Goal: Obtain resource: Download file/media

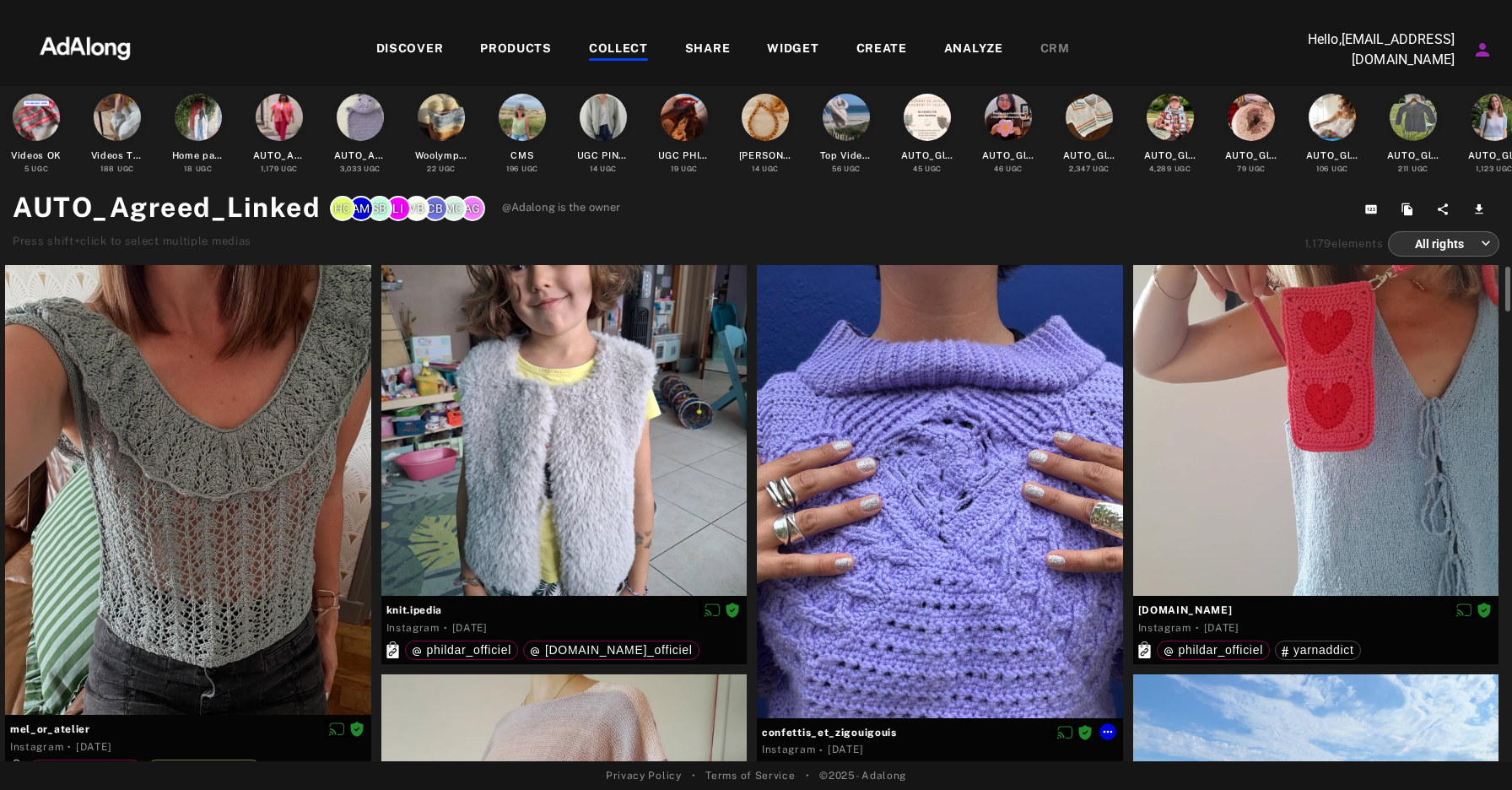
scroll to position [15, 0]
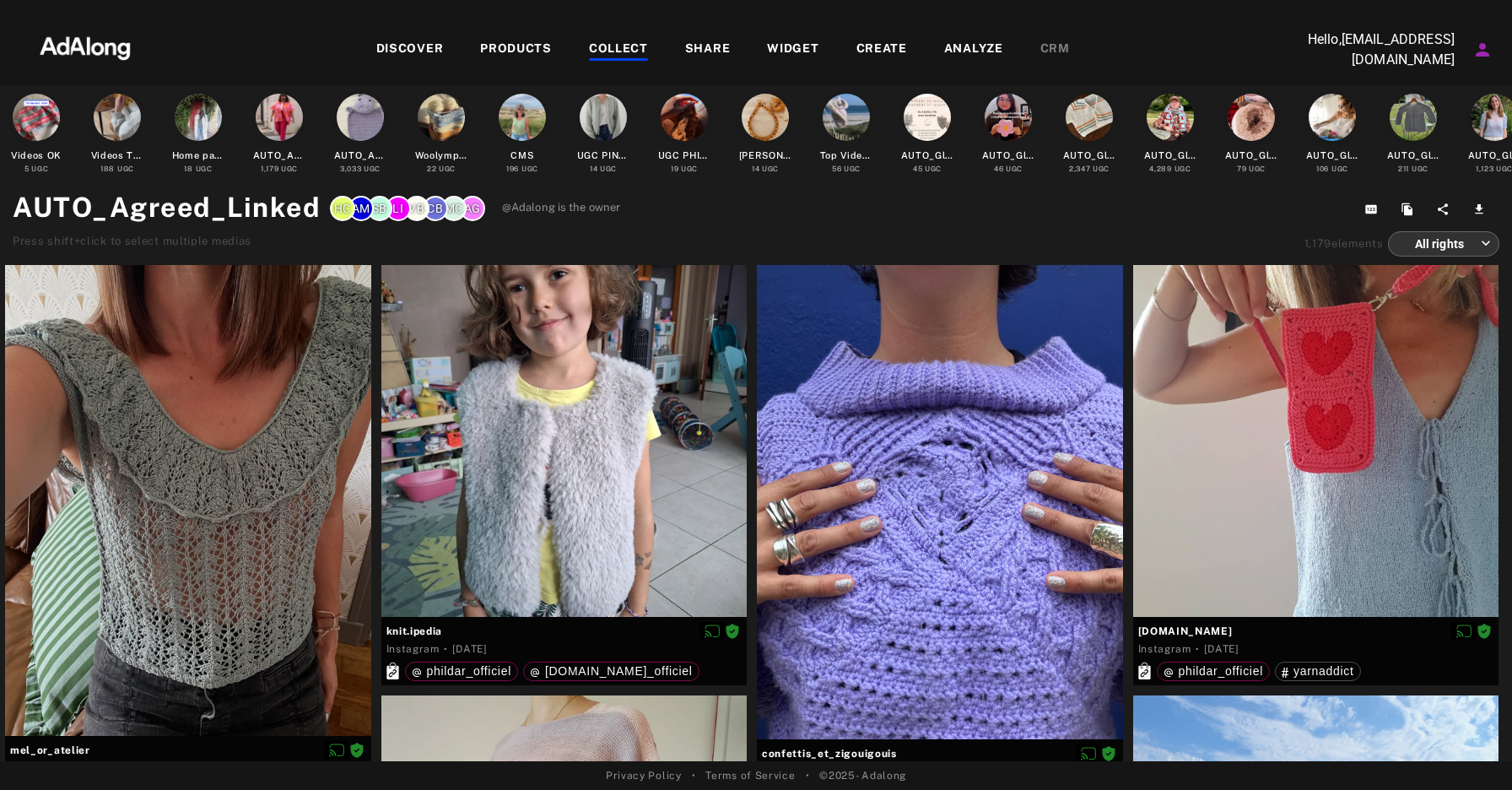
click at [630, 50] on div "COLLECT" at bounding box center [618, 49] width 60 height 20
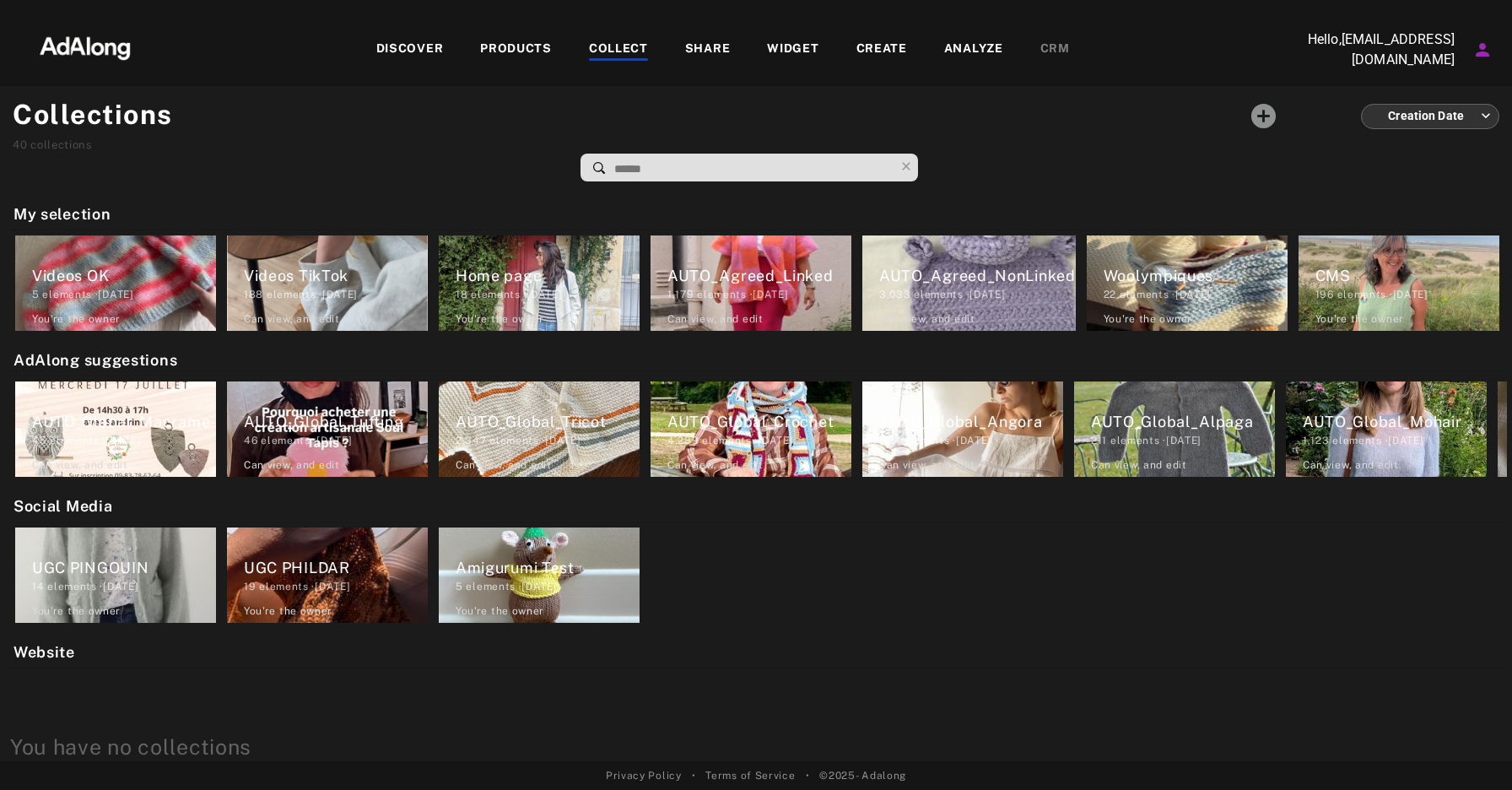
click at [617, 43] on div "COLLECT" at bounding box center [618, 49] width 60 height 20
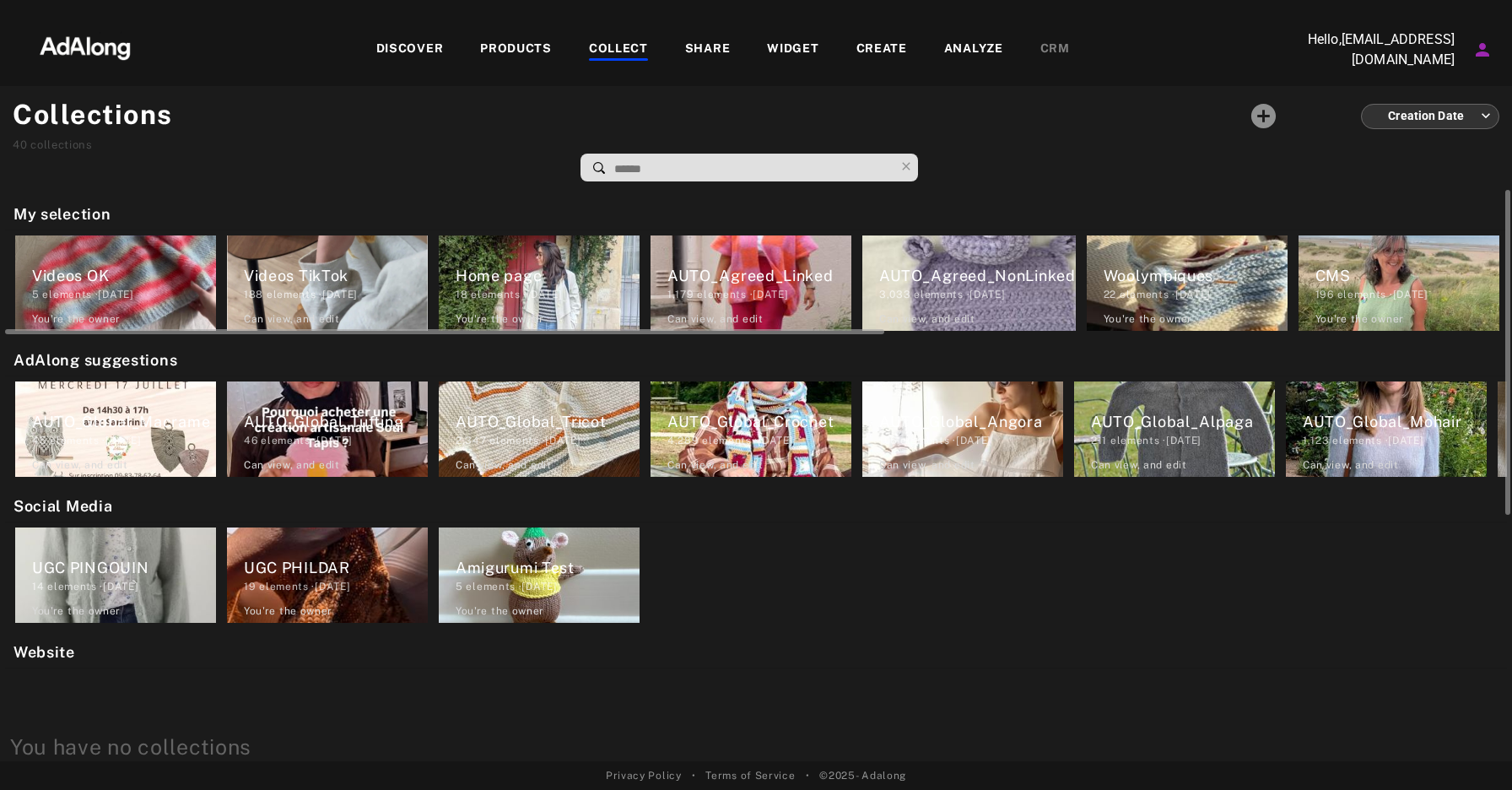
click at [985, 303] on div "AUTO_Agreed_NonLinked 3,033 elements · [DATE] Can view , and edit" at bounding box center [970, 283] width 214 height 95
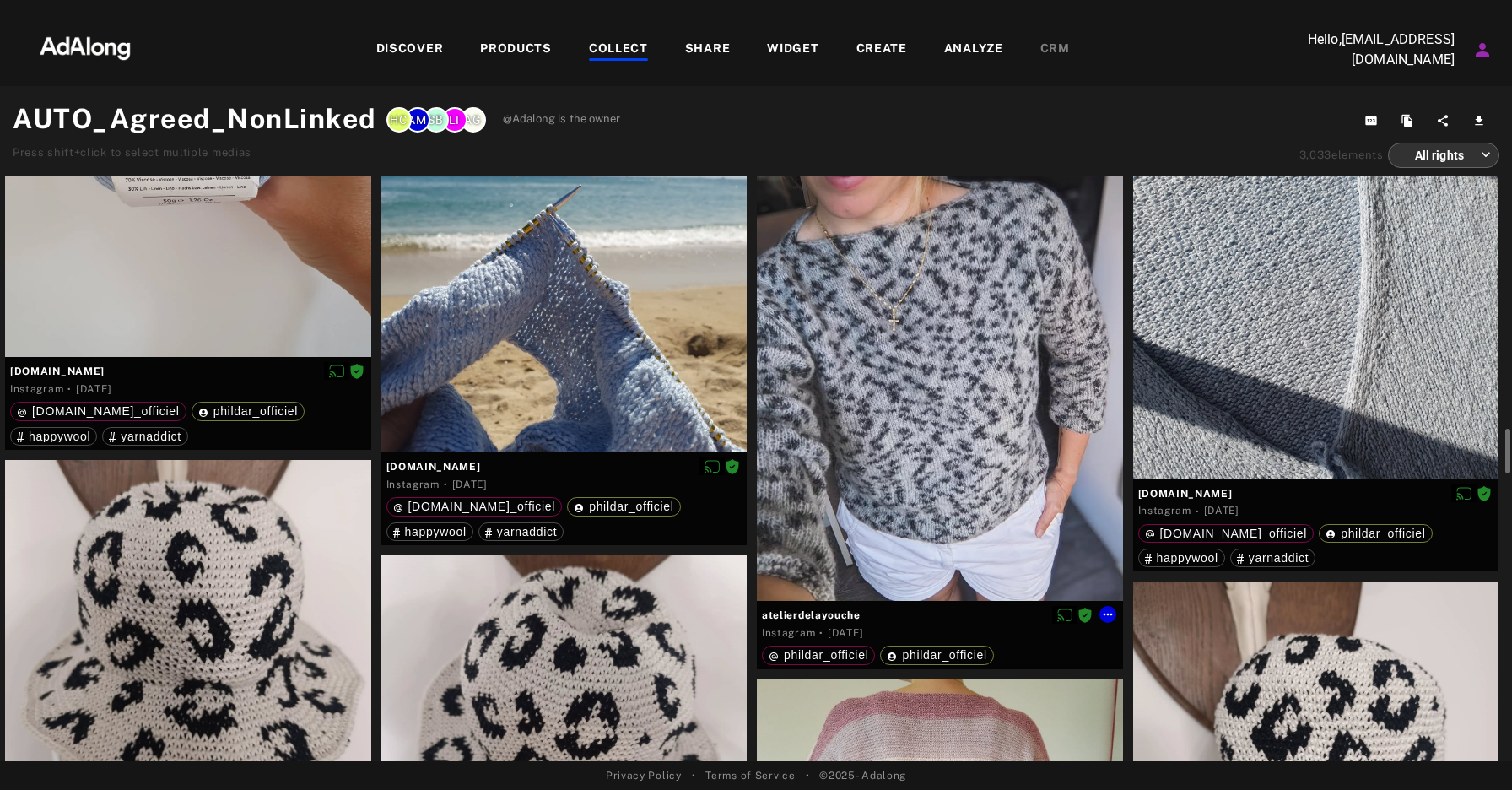
scroll to position [3739, 0]
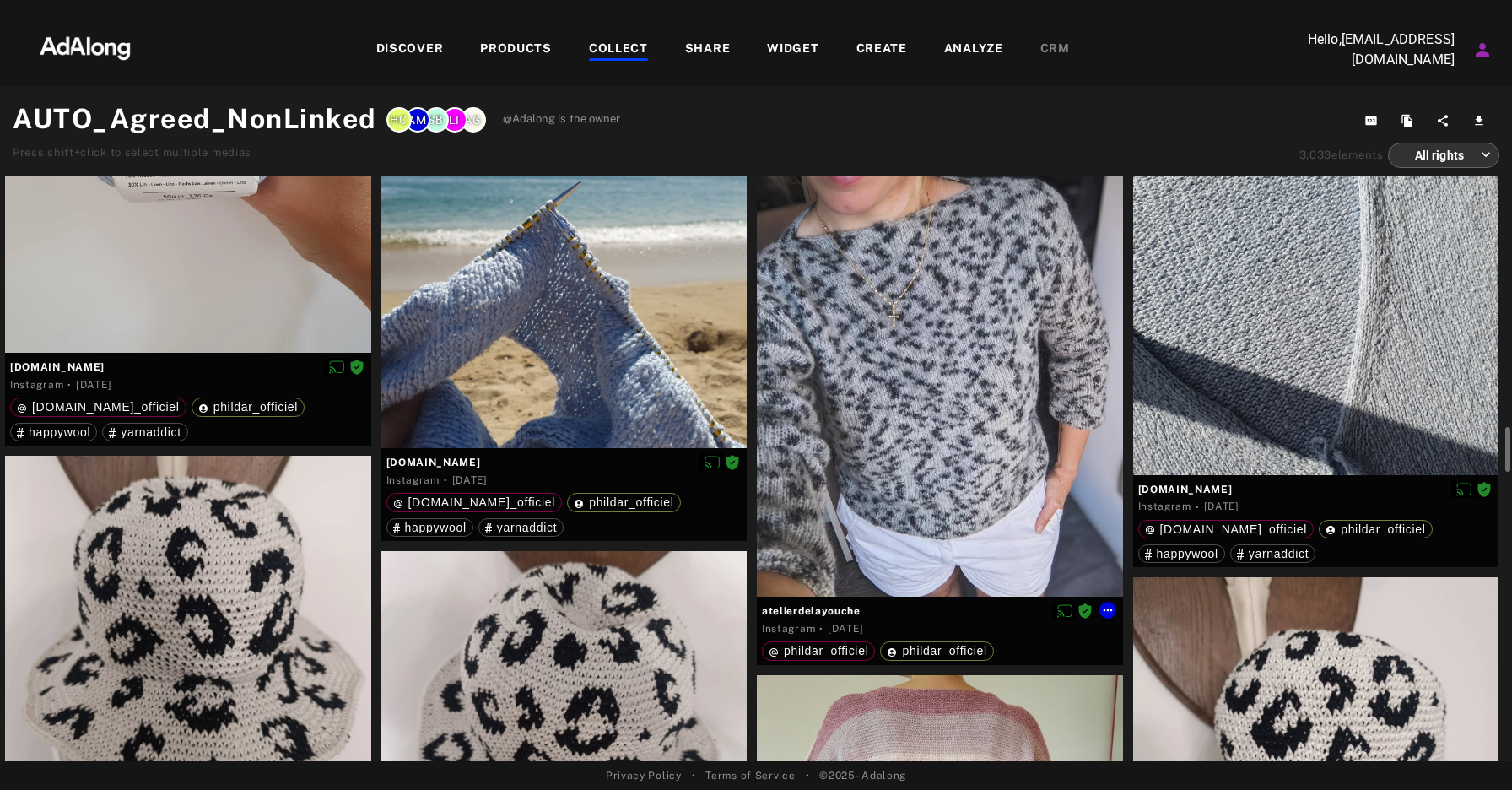
click at [994, 368] on div at bounding box center [940, 352] width 367 height 488
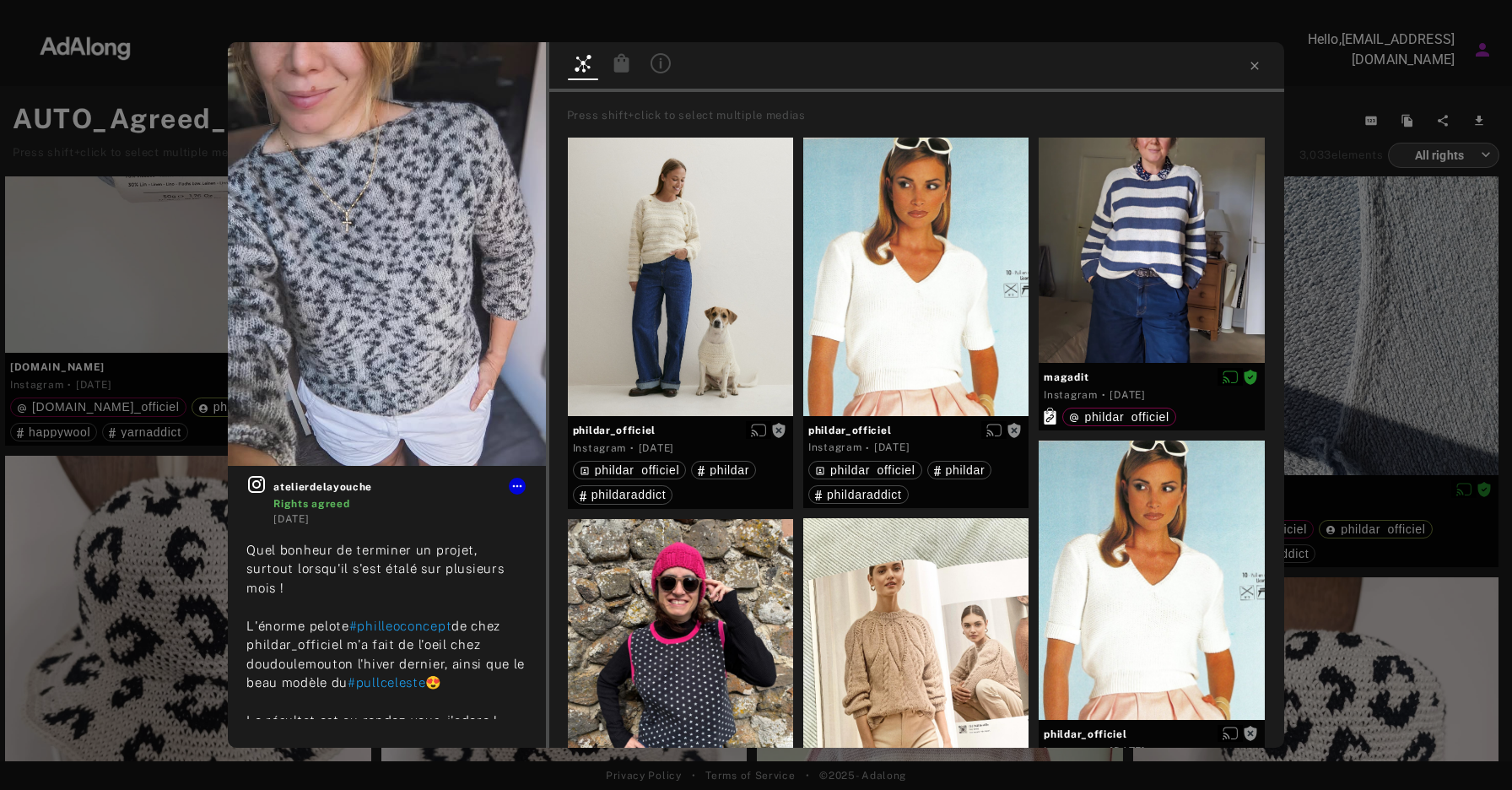
click at [629, 67] on icon at bounding box center [622, 62] width 20 height 20
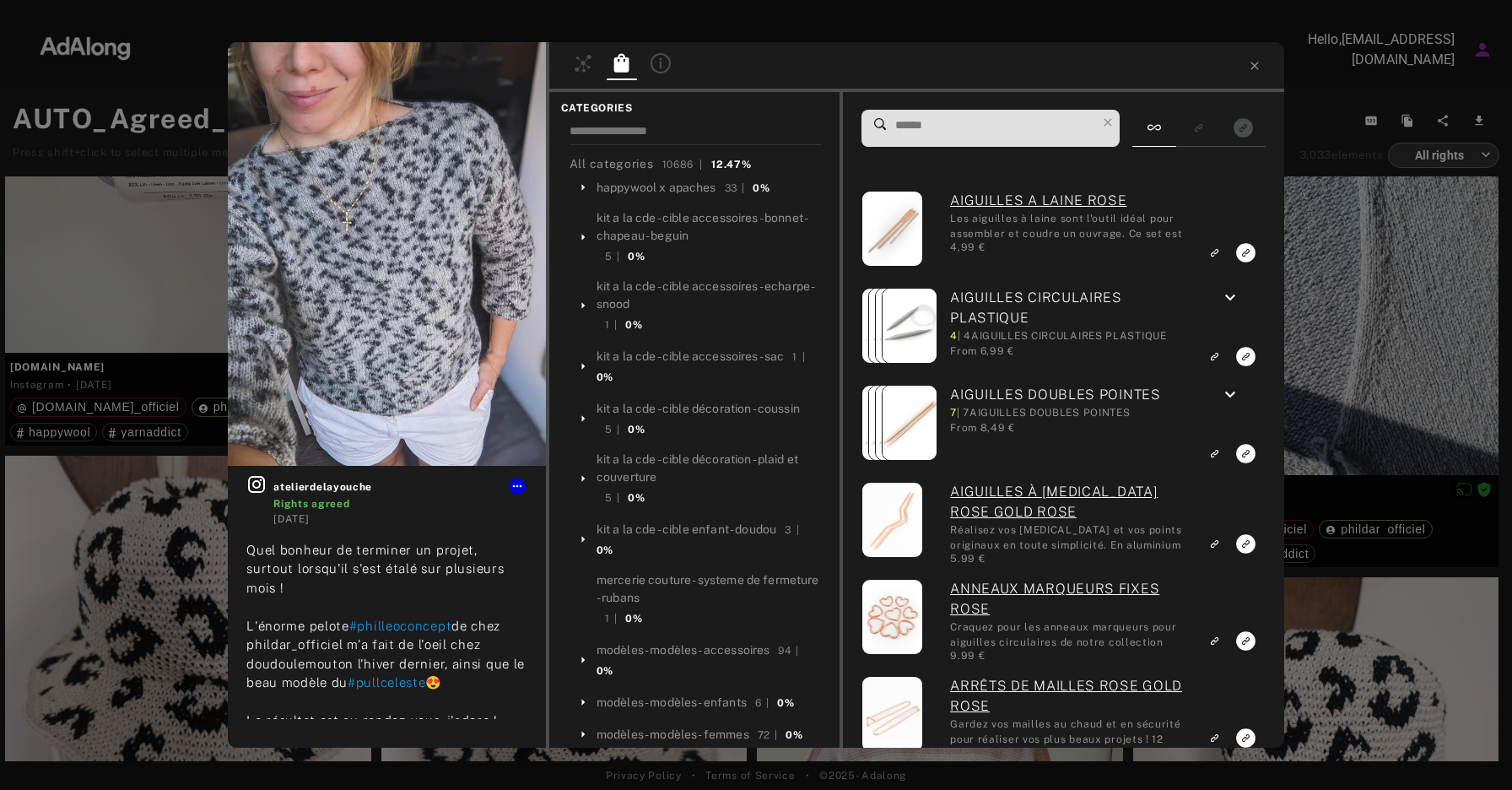
click at [930, 138] on span at bounding box center [995, 129] width 202 height 36
click at [943, 132] on input at bounding box center [995, 126] width 202 height 23
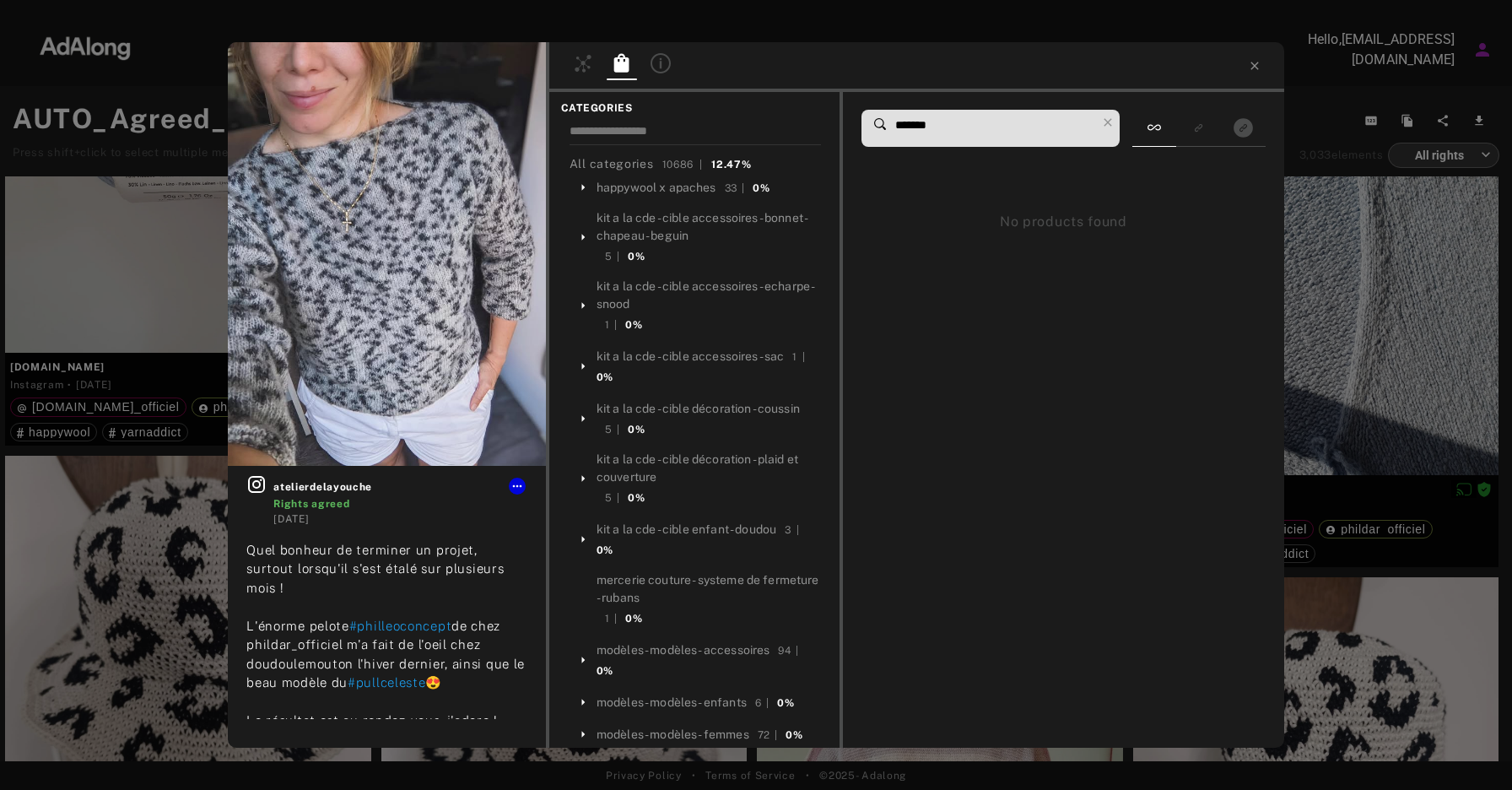
click at [907, 119] on input "*******" at bounding box center [995, 126] width 202 height 23
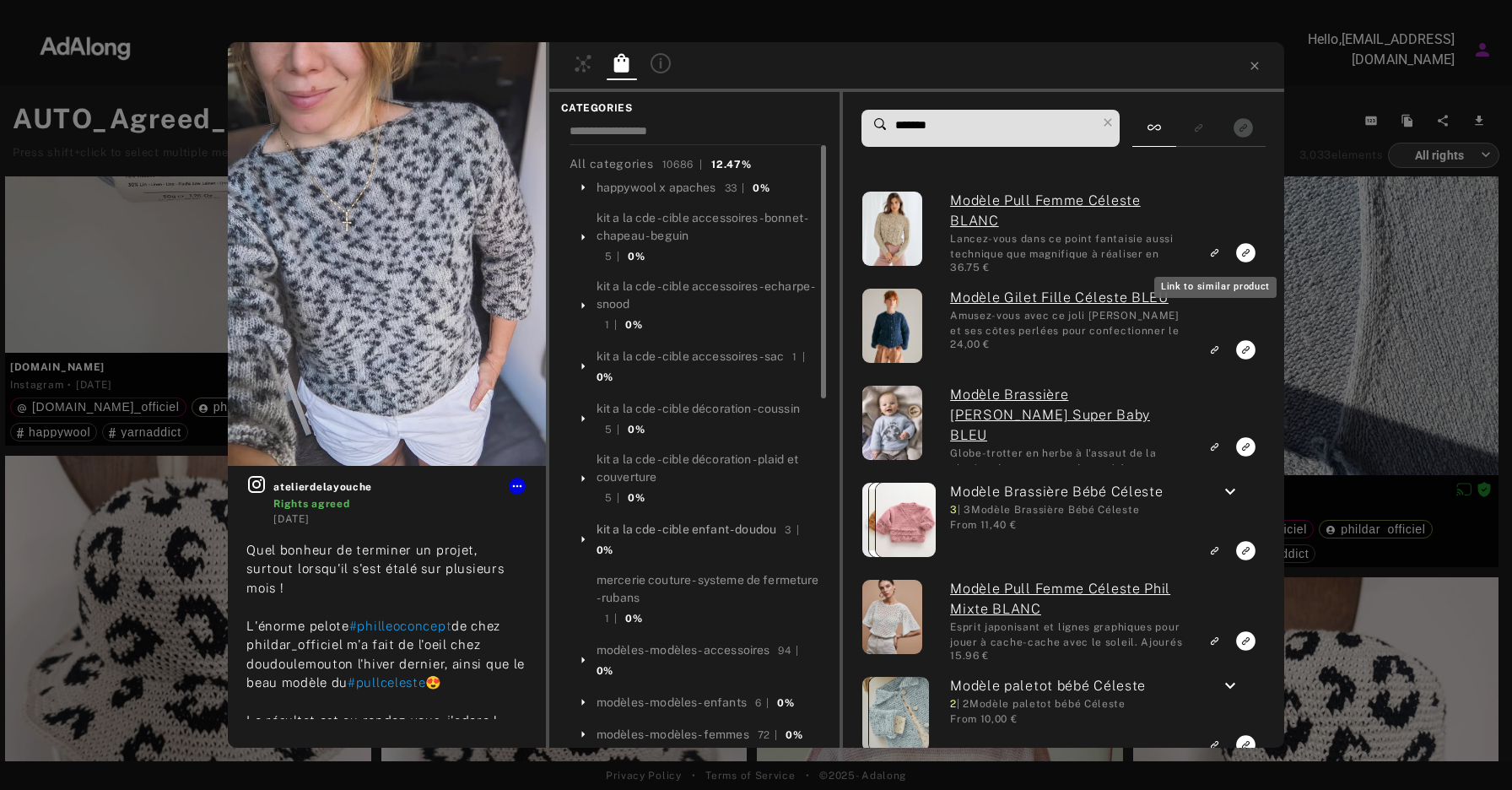
type input "*******"
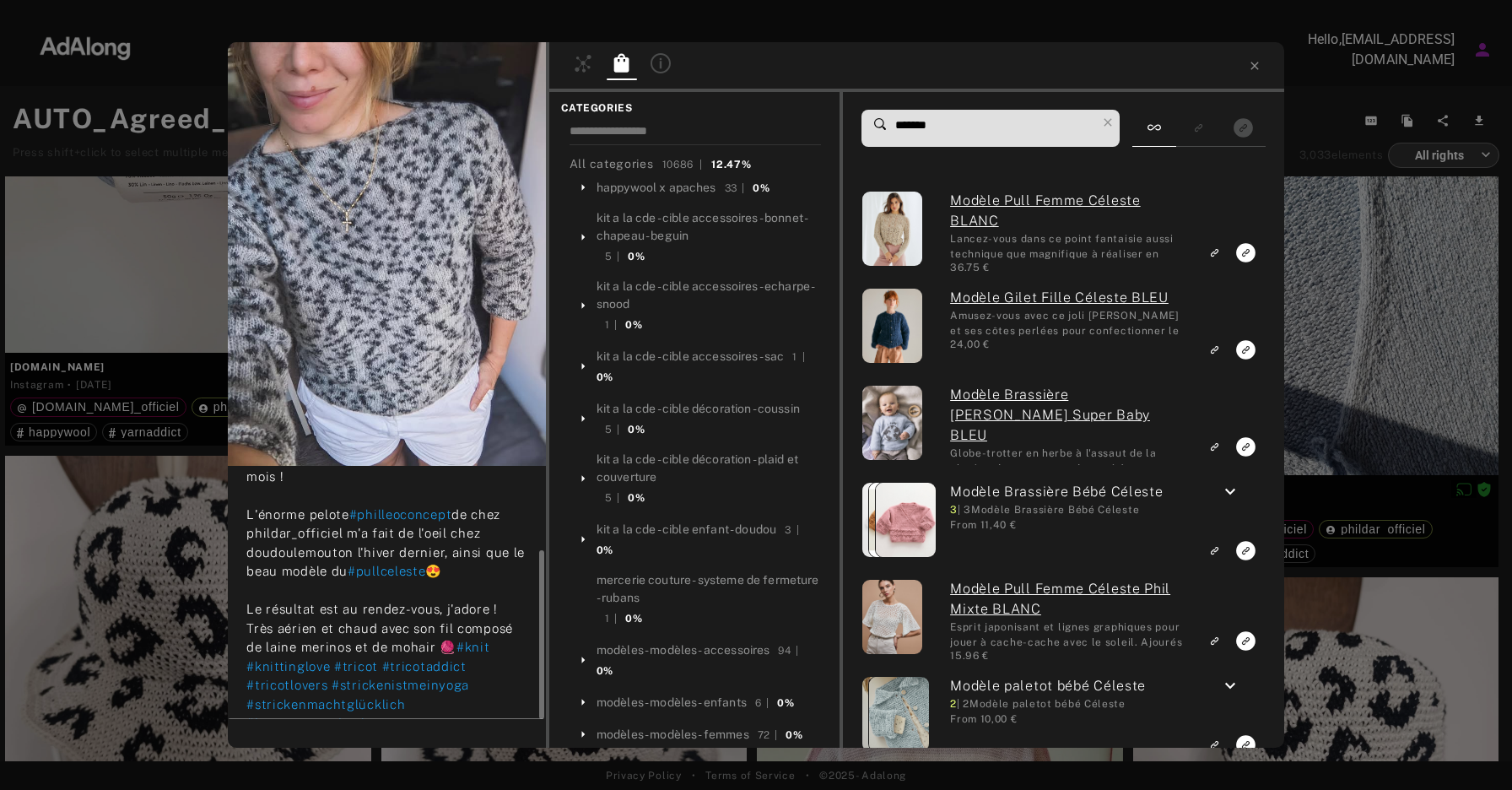
scroll to position [117, 0]
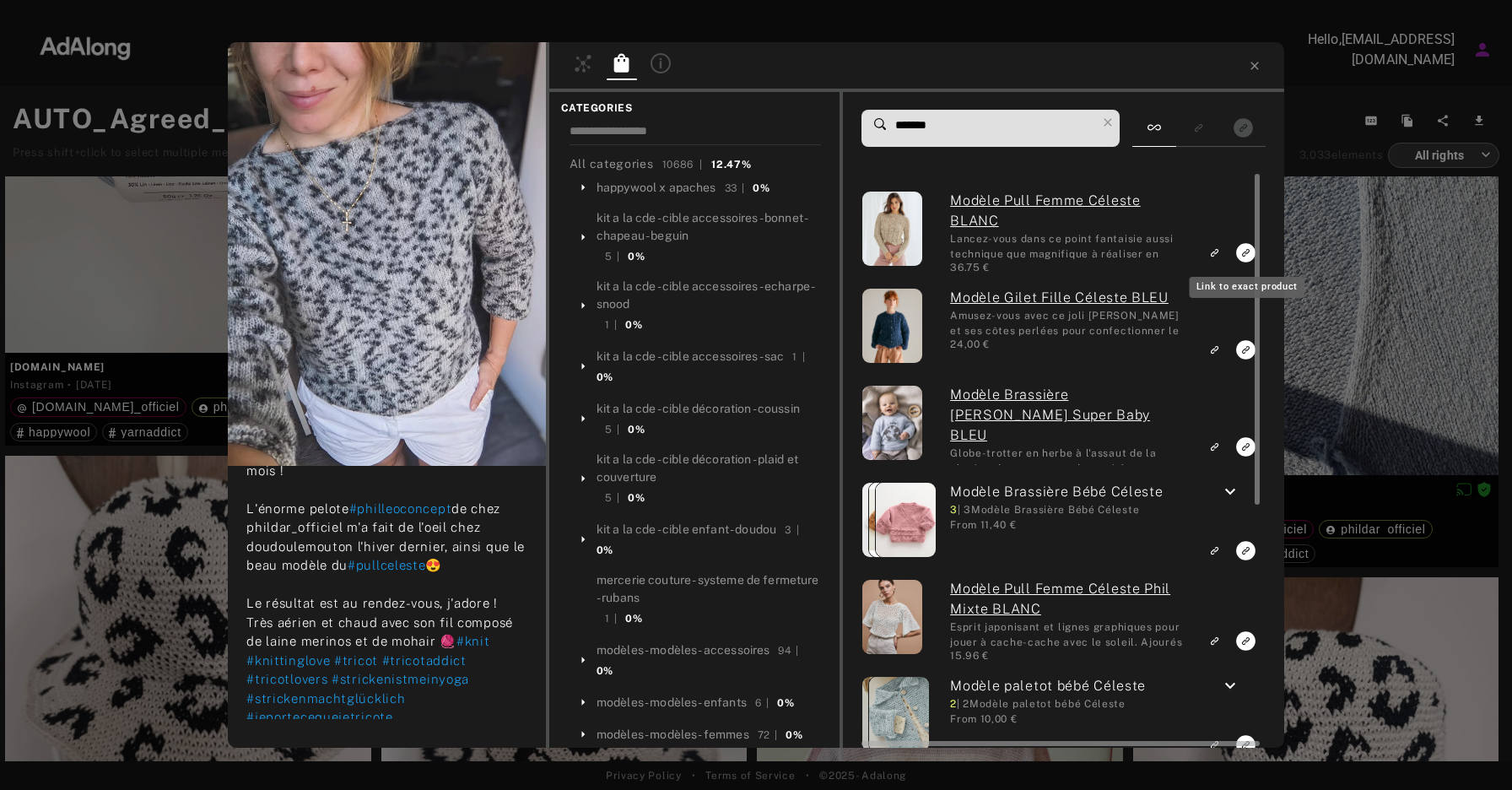
click at [1244, 257] on rect "Link to exact product" at bounding box center [1246, 252] width 21 height 21
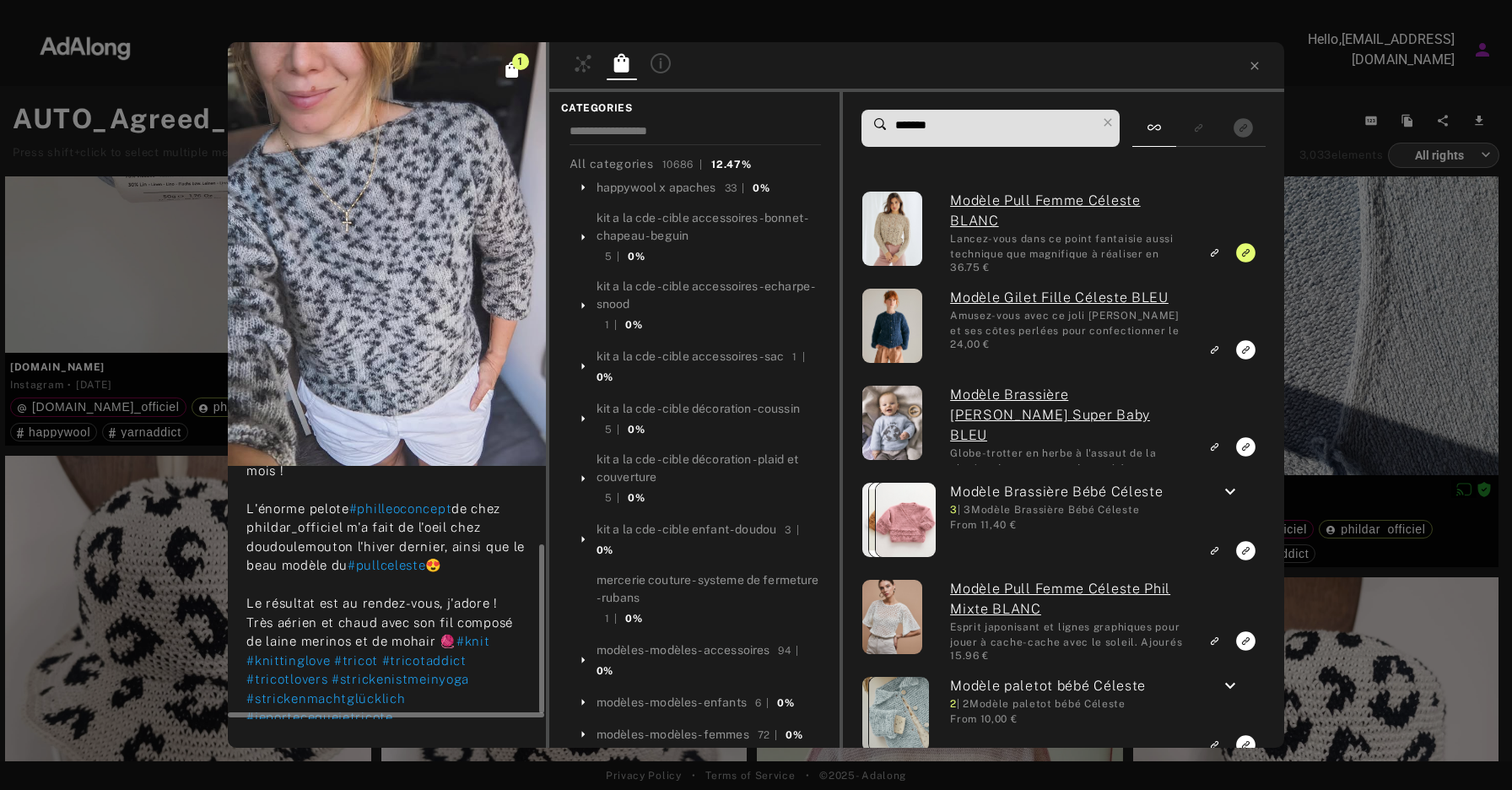
scroll to position [0, 0]
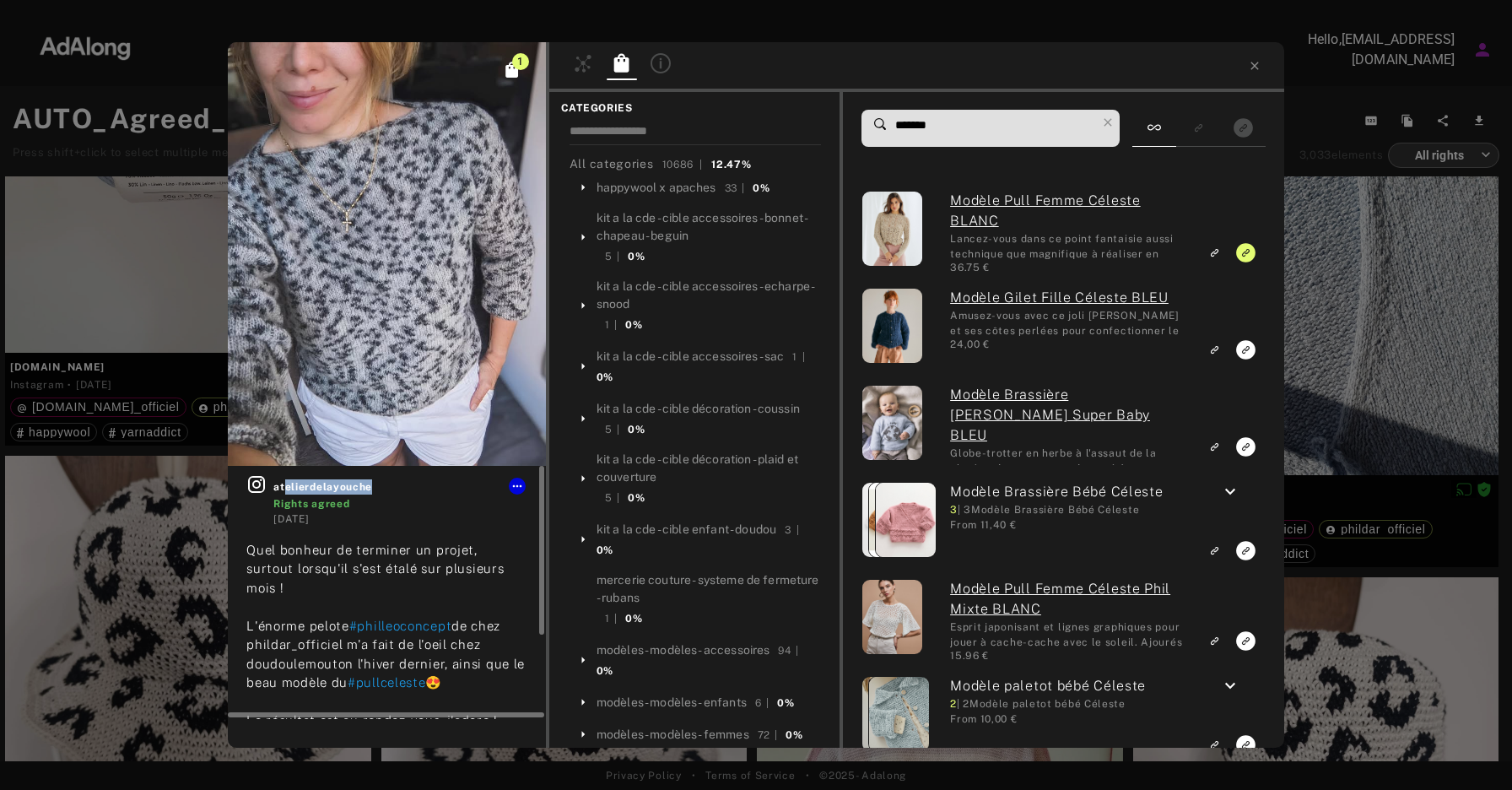
drag, startPoint x: 379, startPoint y: 488, endPoint x: 282, endPoint y: 488, distance: 97.0
click at [282, 488] on span "atelierdelayouche" at bounding box center [400, 487] width 254 height 15
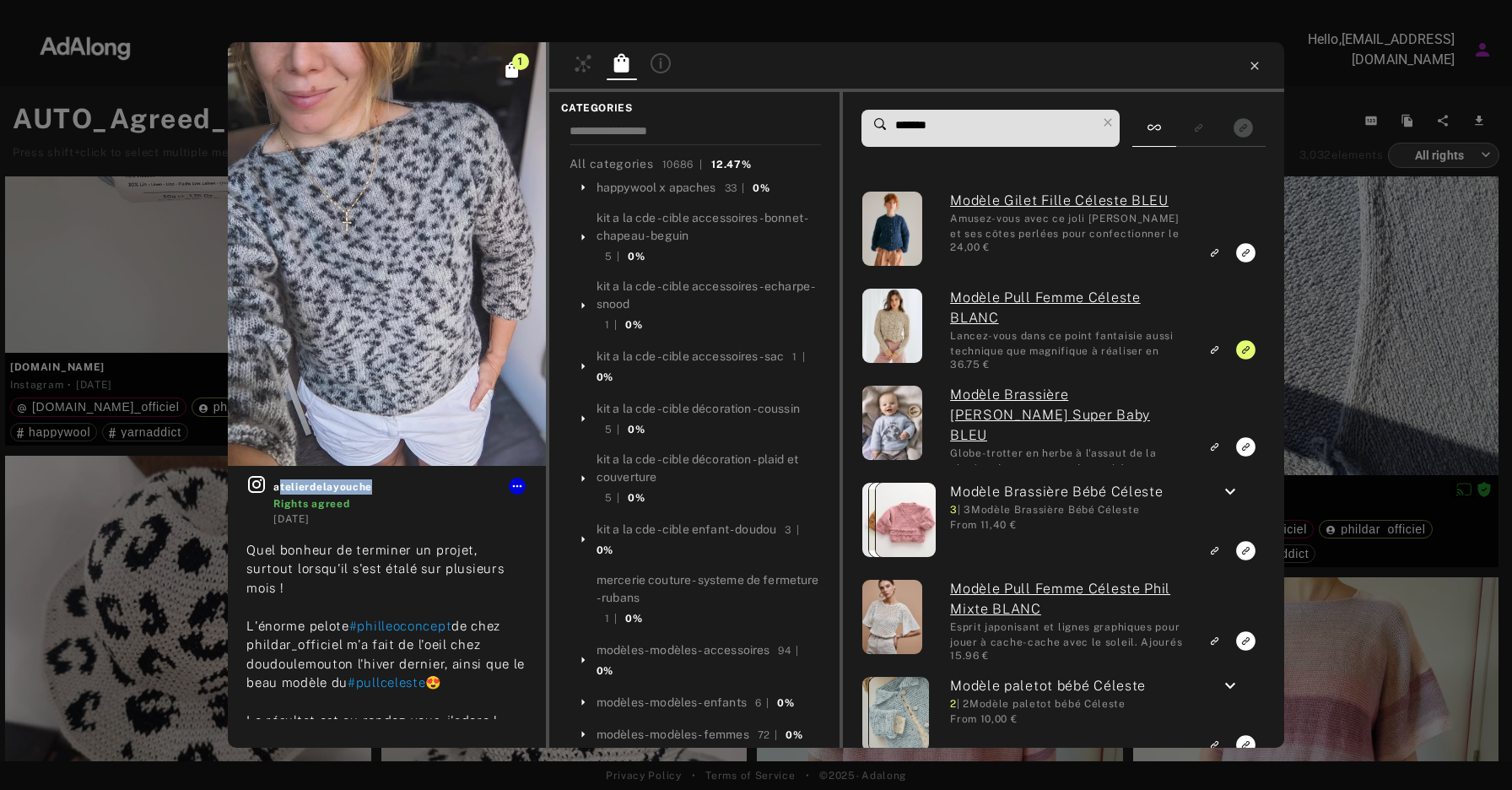
click at [1260, 61] on icon at bounding box center [1255, 66] width 13 height 13
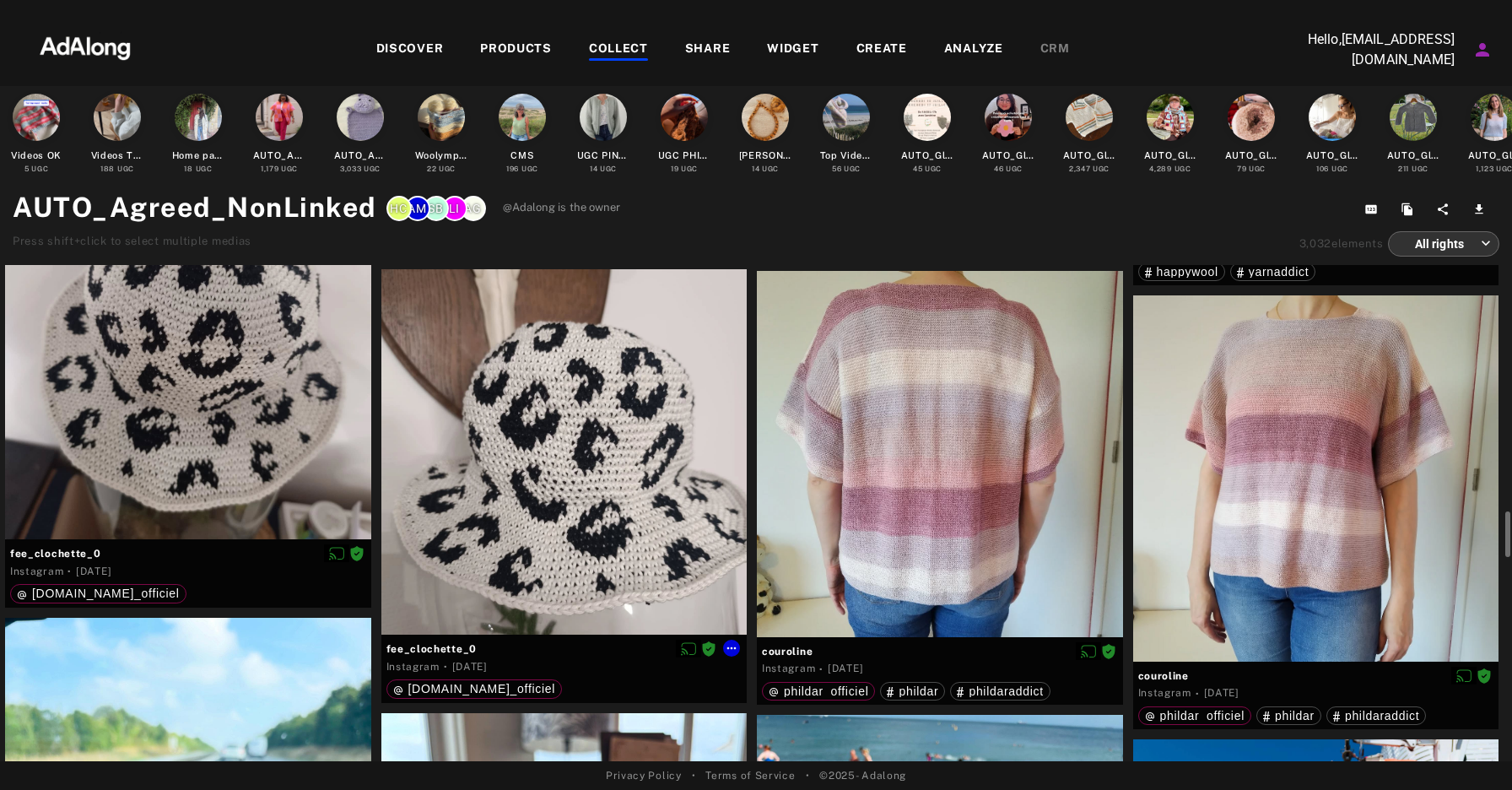
scroll to position [4068, 0]
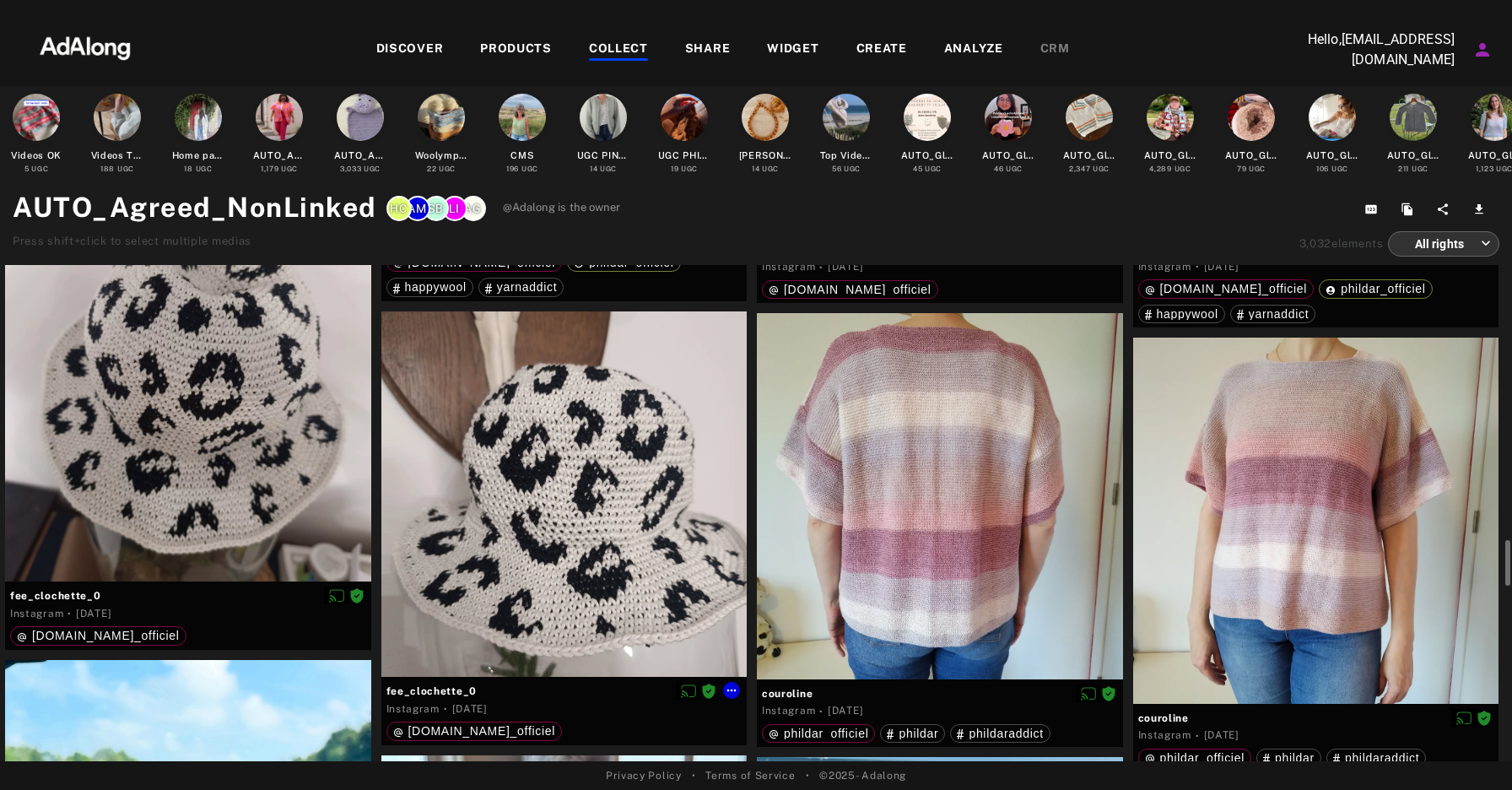
click at [574, 449] on div at bounding box center [565, 495] width 367 height 367
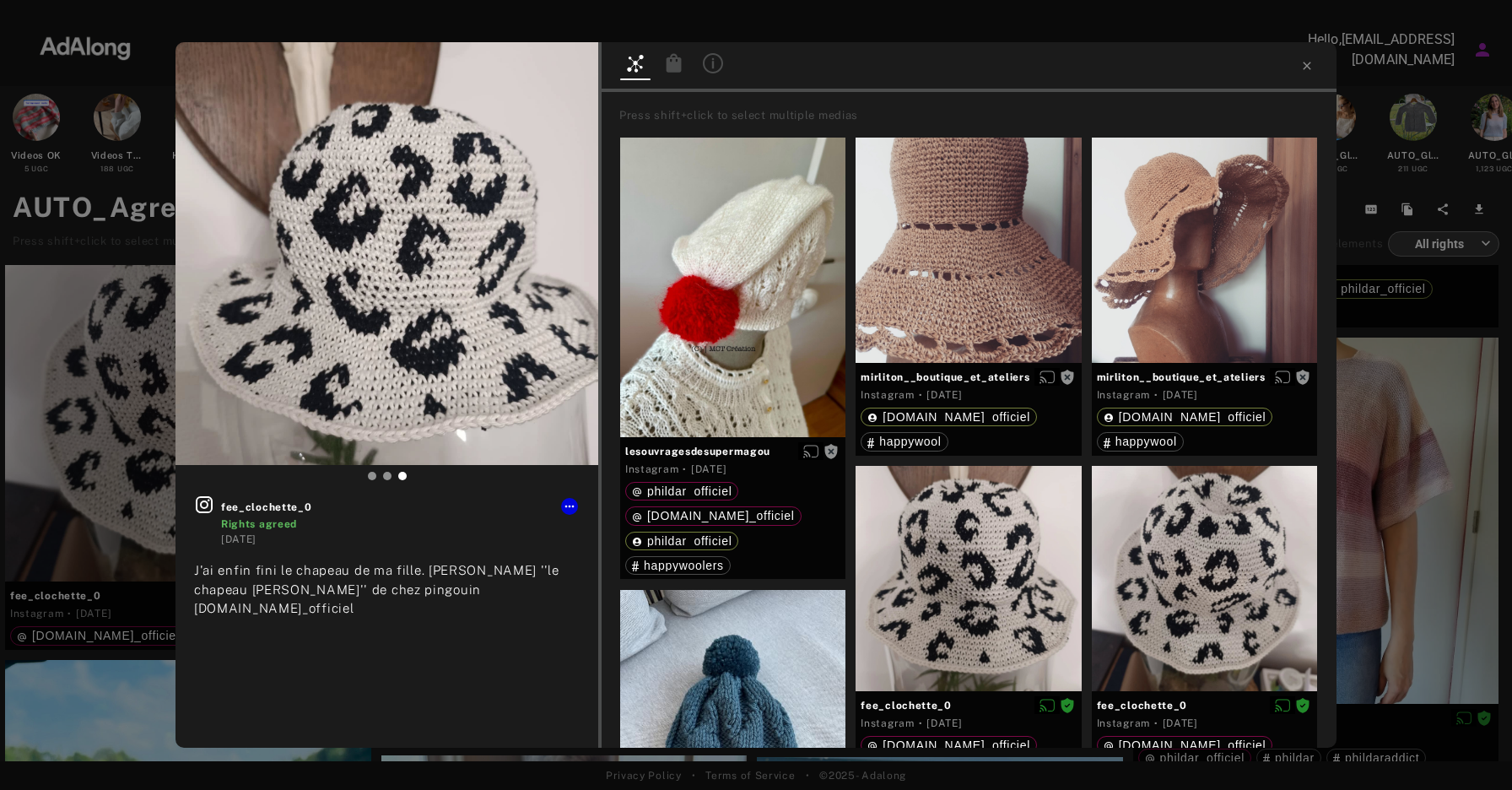
click at [674, 69] on icon at bounding box center [675, 62] width 15 height 19
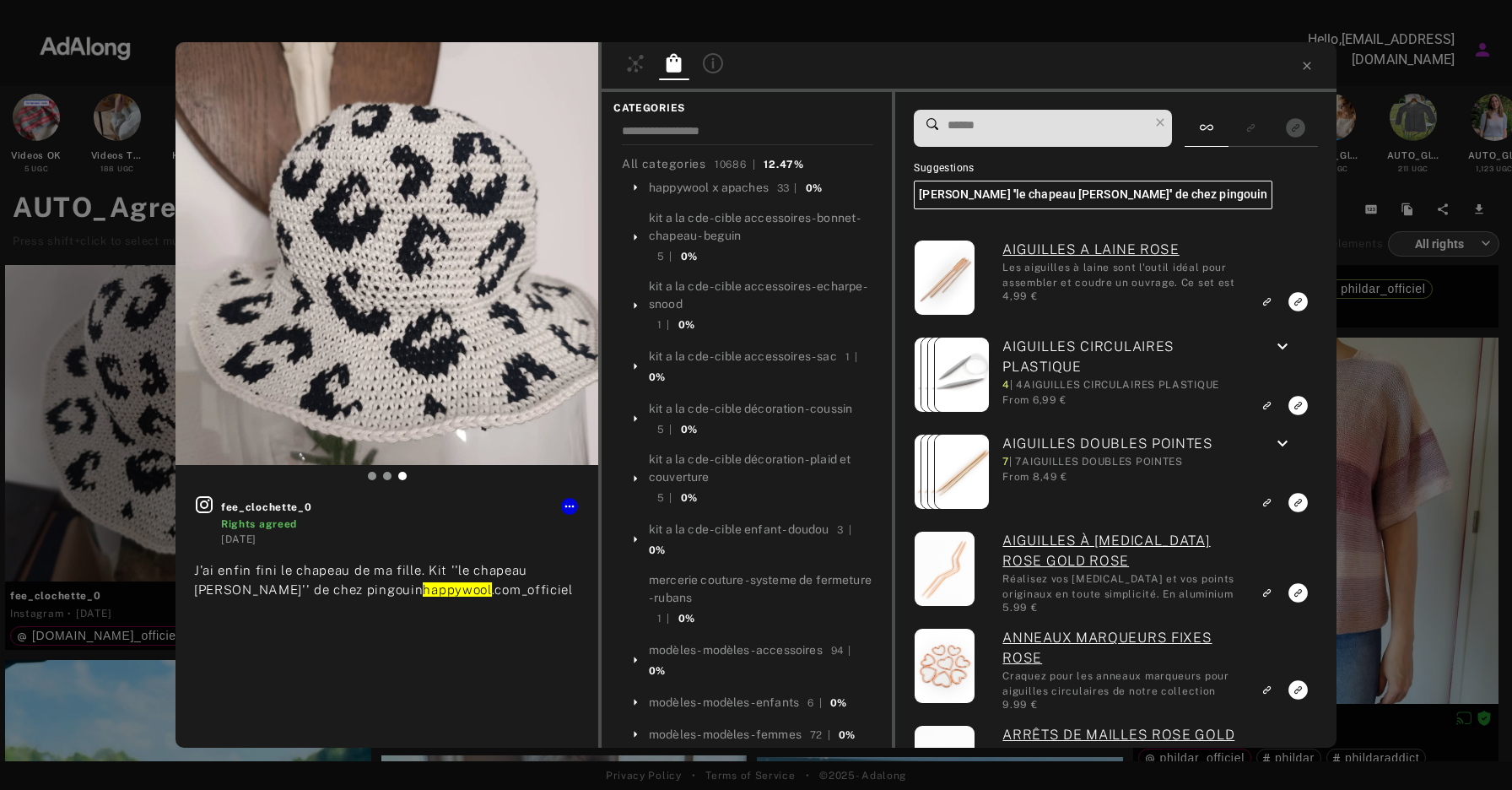
click at [983, 132] on input at bounding box center [1047, 126] width 202 height 23
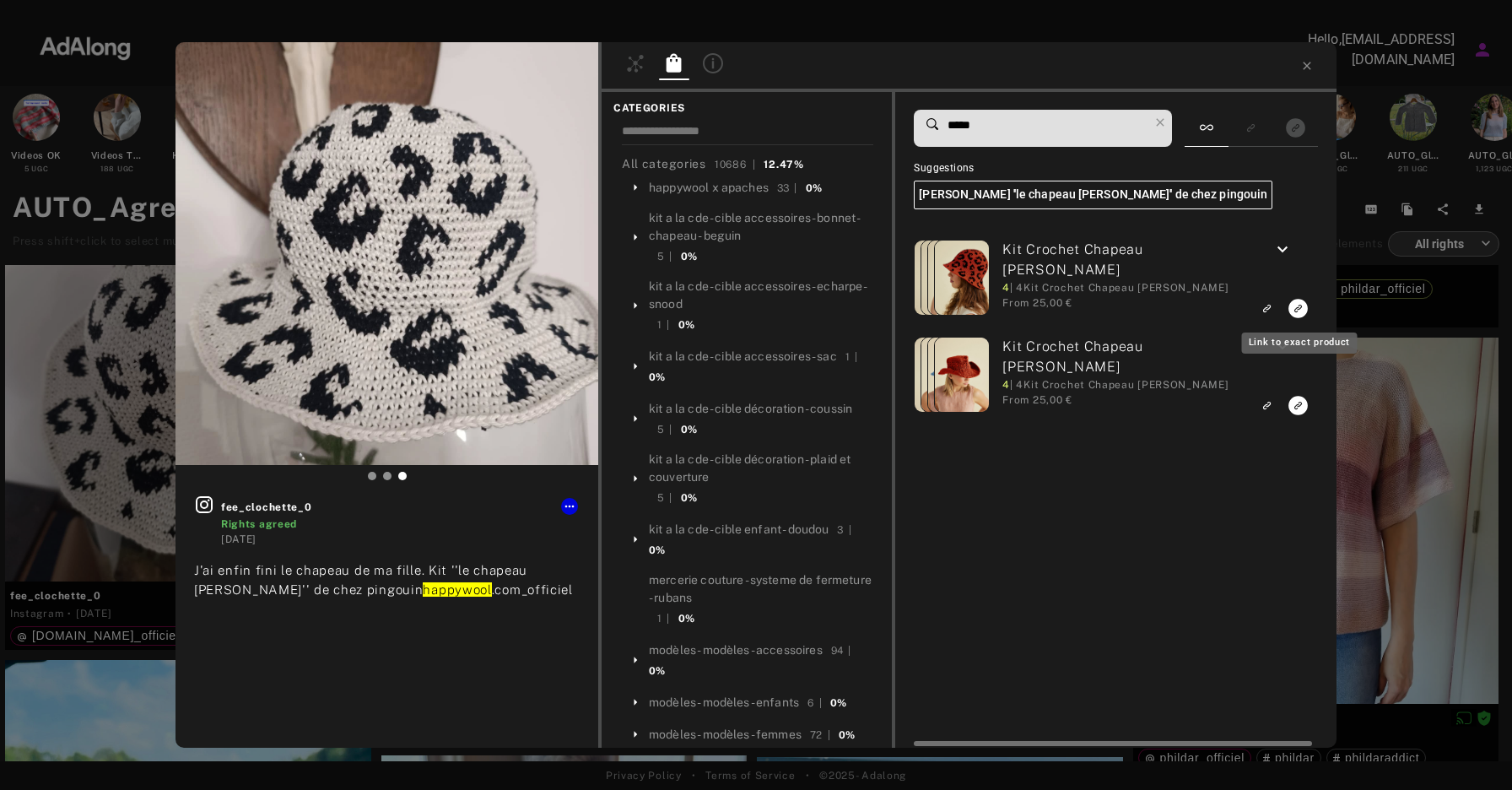
type input "*****"
click at [1303, 306] on icon "Link to exact product" at bounding box center [1298, 308] width 20 height 20
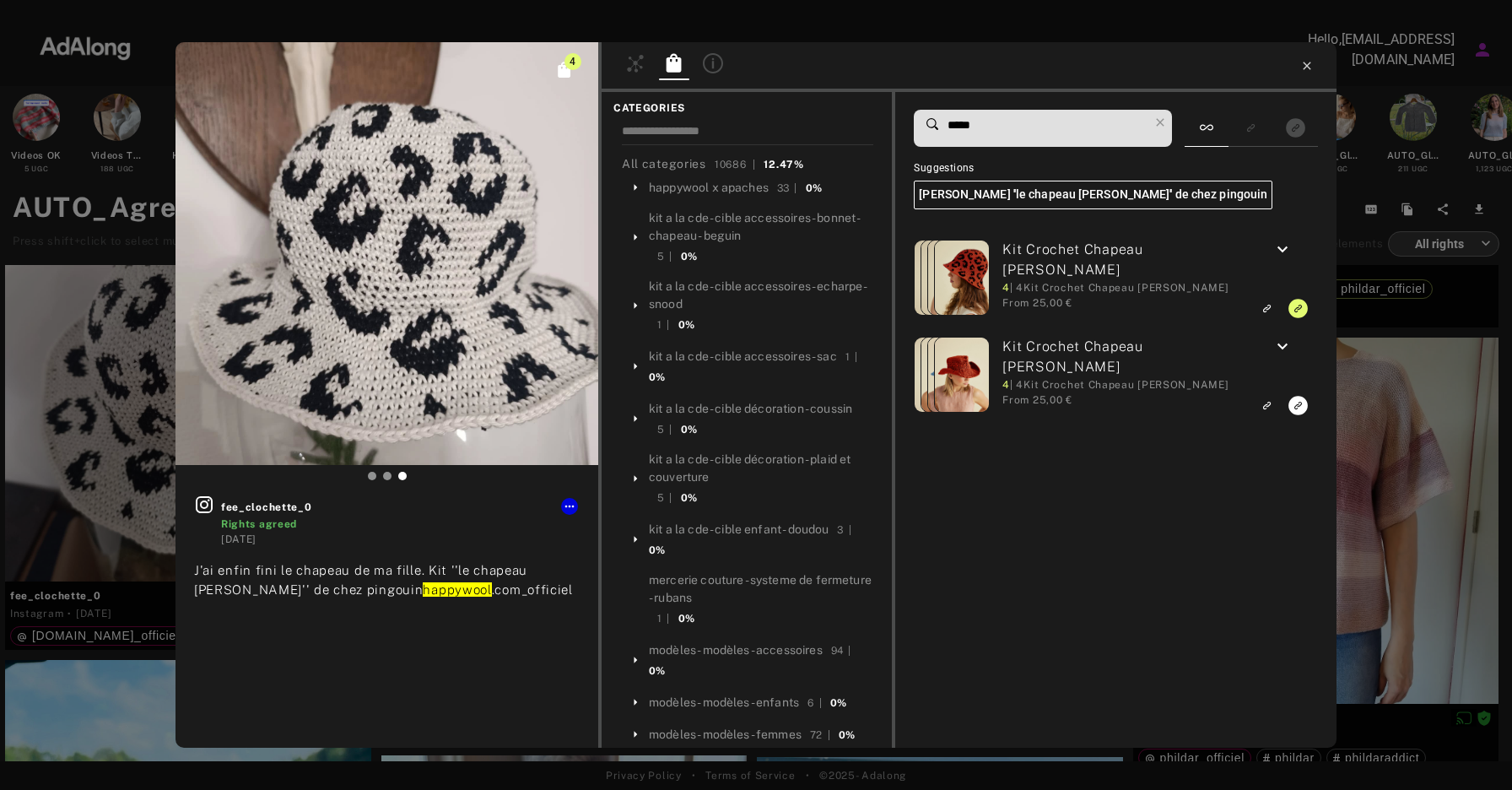
click at [1309, 66] on icon at bounding box center [1307, 66] width 13 height 13
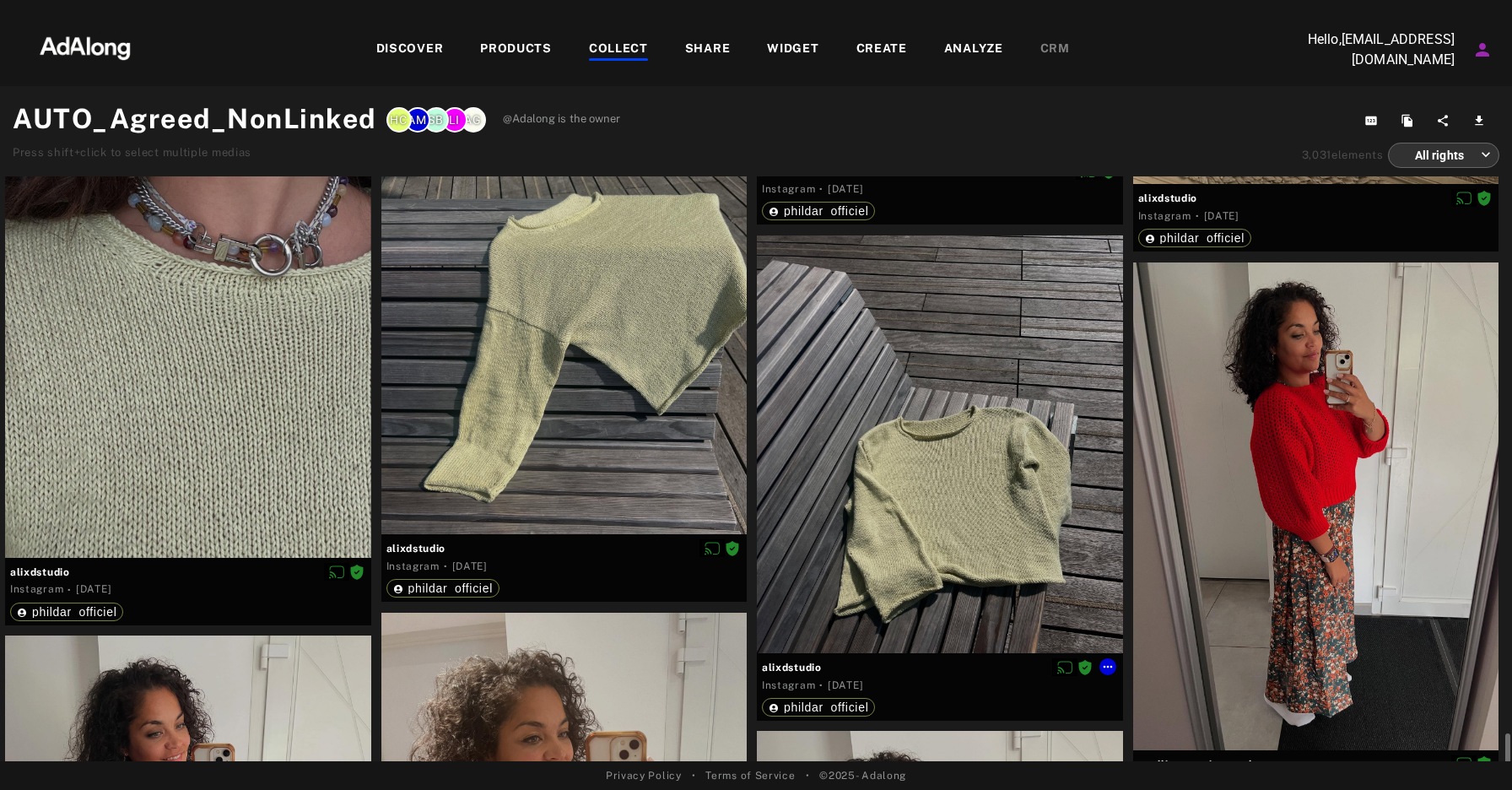
scroll to position [8390, 0]
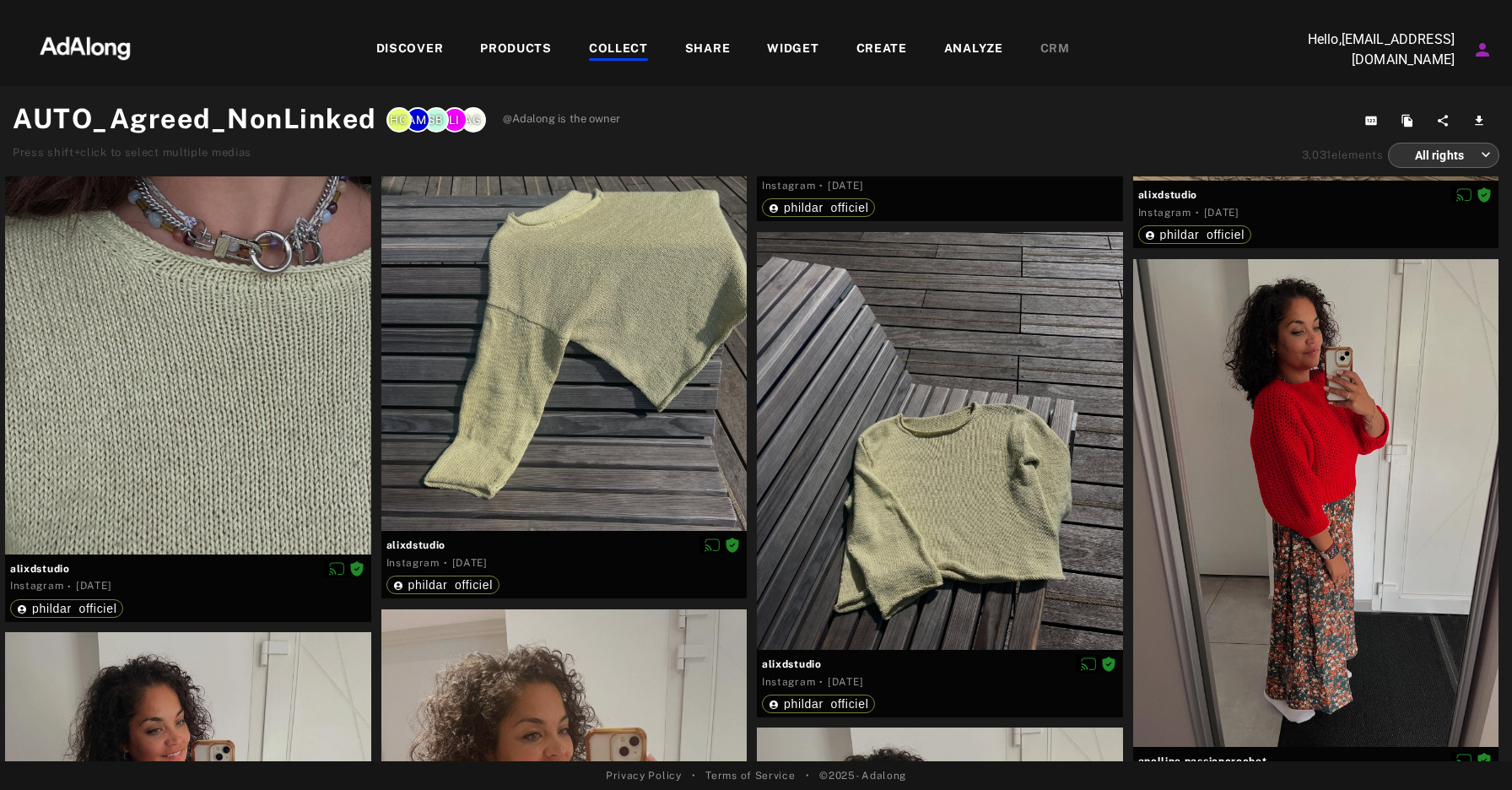
click at [521, 51] on div "PRODUCTS" at bounding box center [516, 49] width 72 height 20
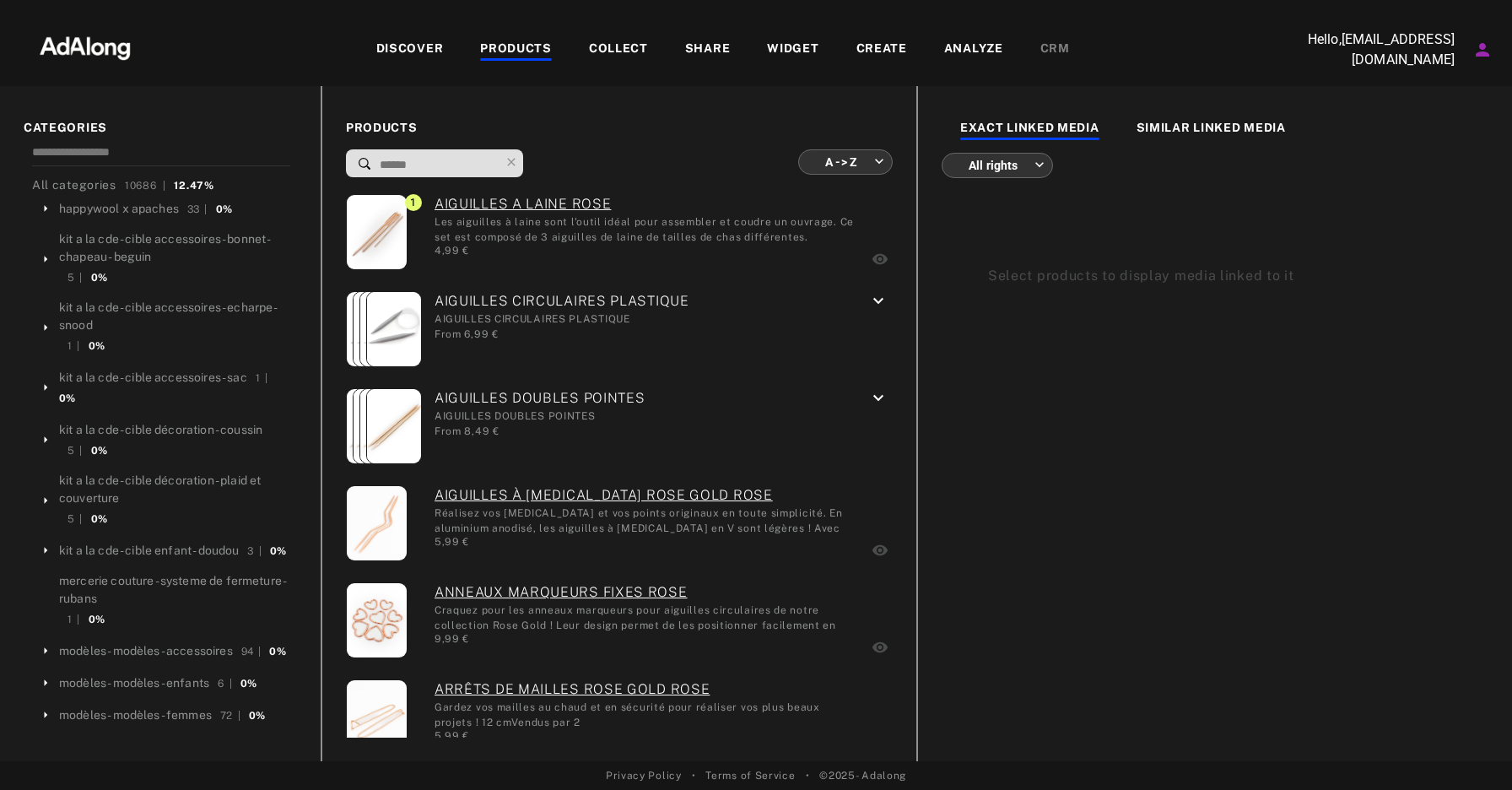
click at [620, 44] on div "COLLECT" at bounding box center [618, 49] width 60 height 20
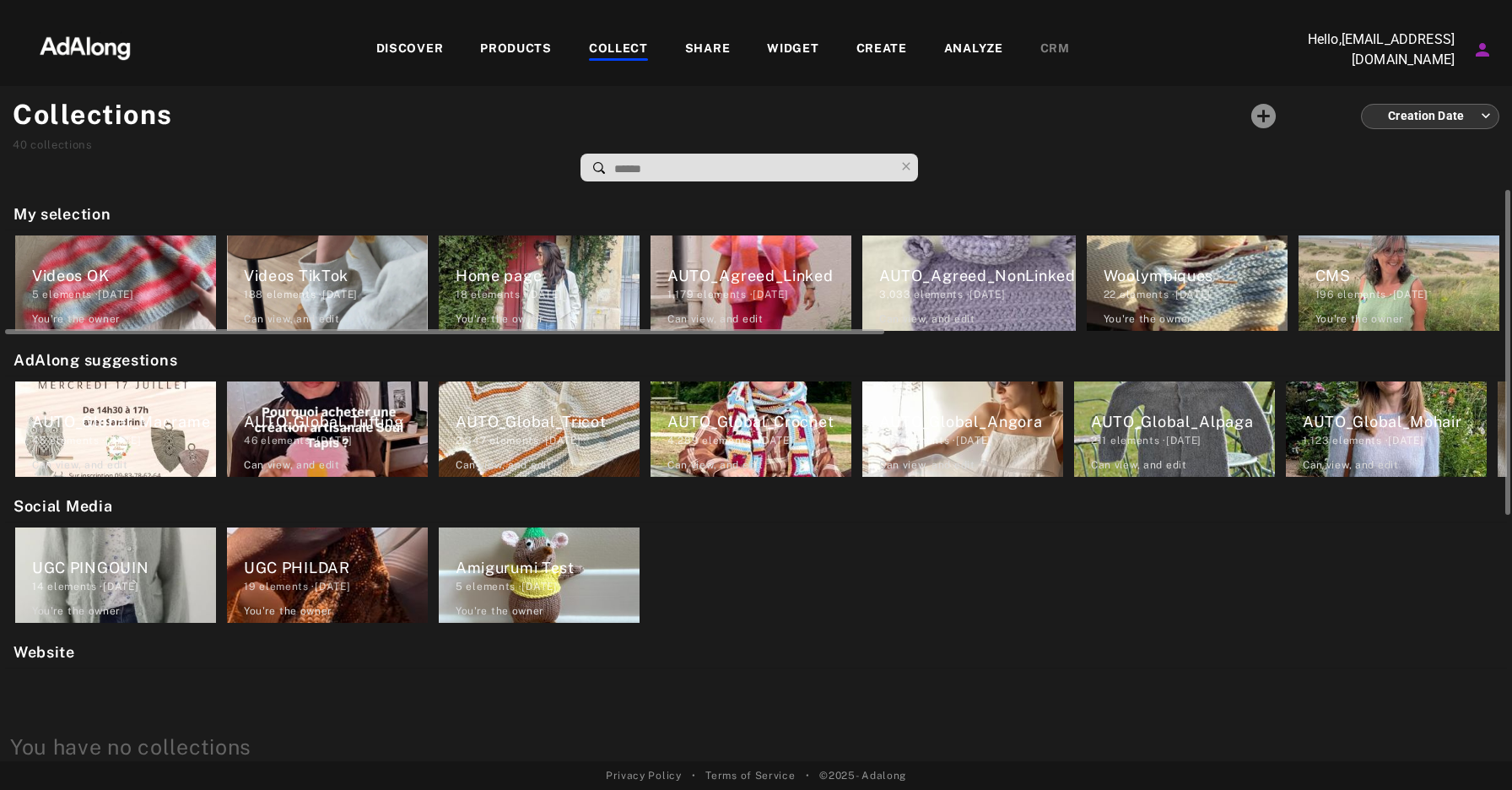
click at [754, 292] on div "1,179 elements · [DATE]" at bounding box center [759, 295] width 184 height 15
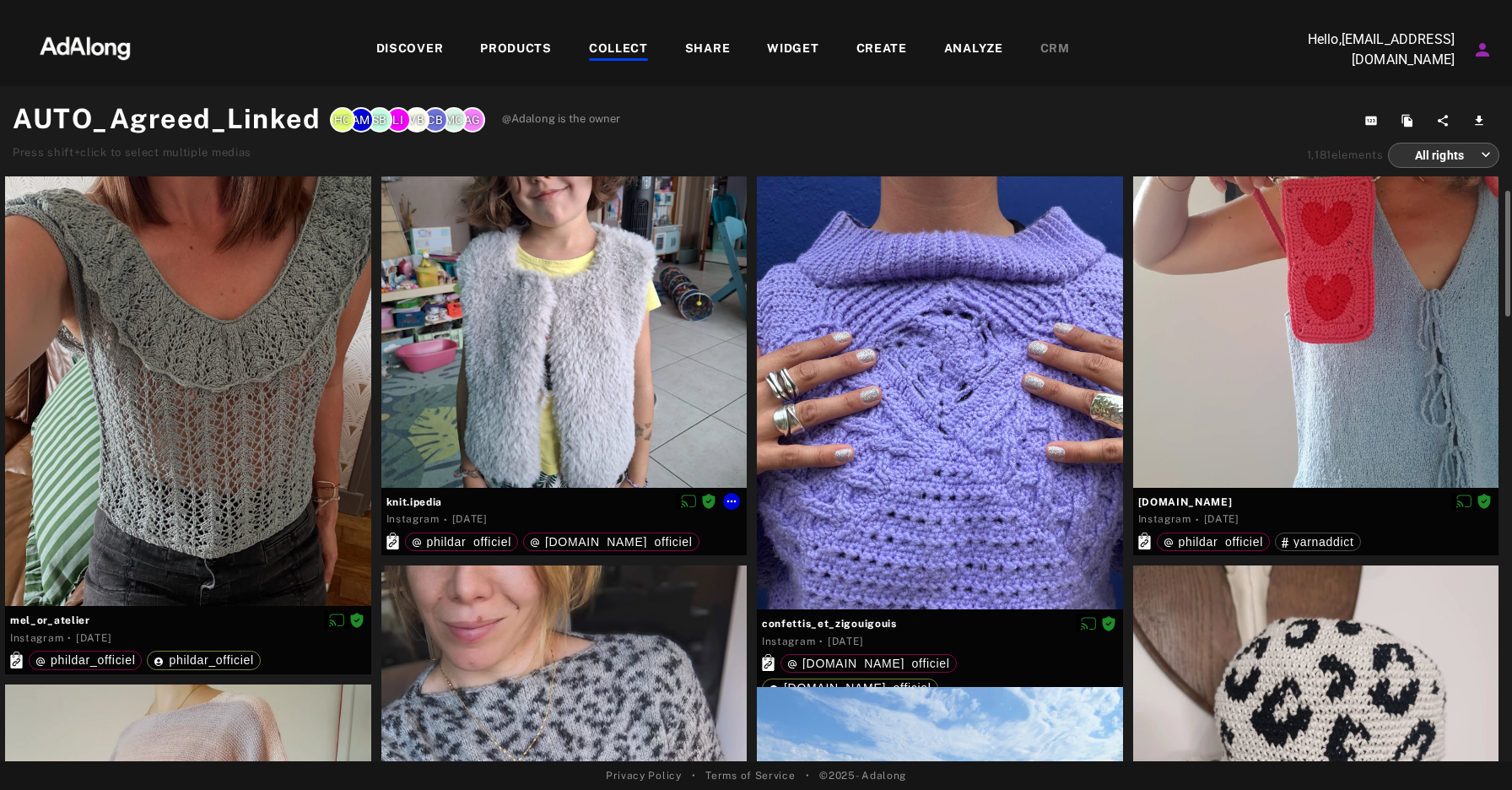
scroll to position [69, 0]
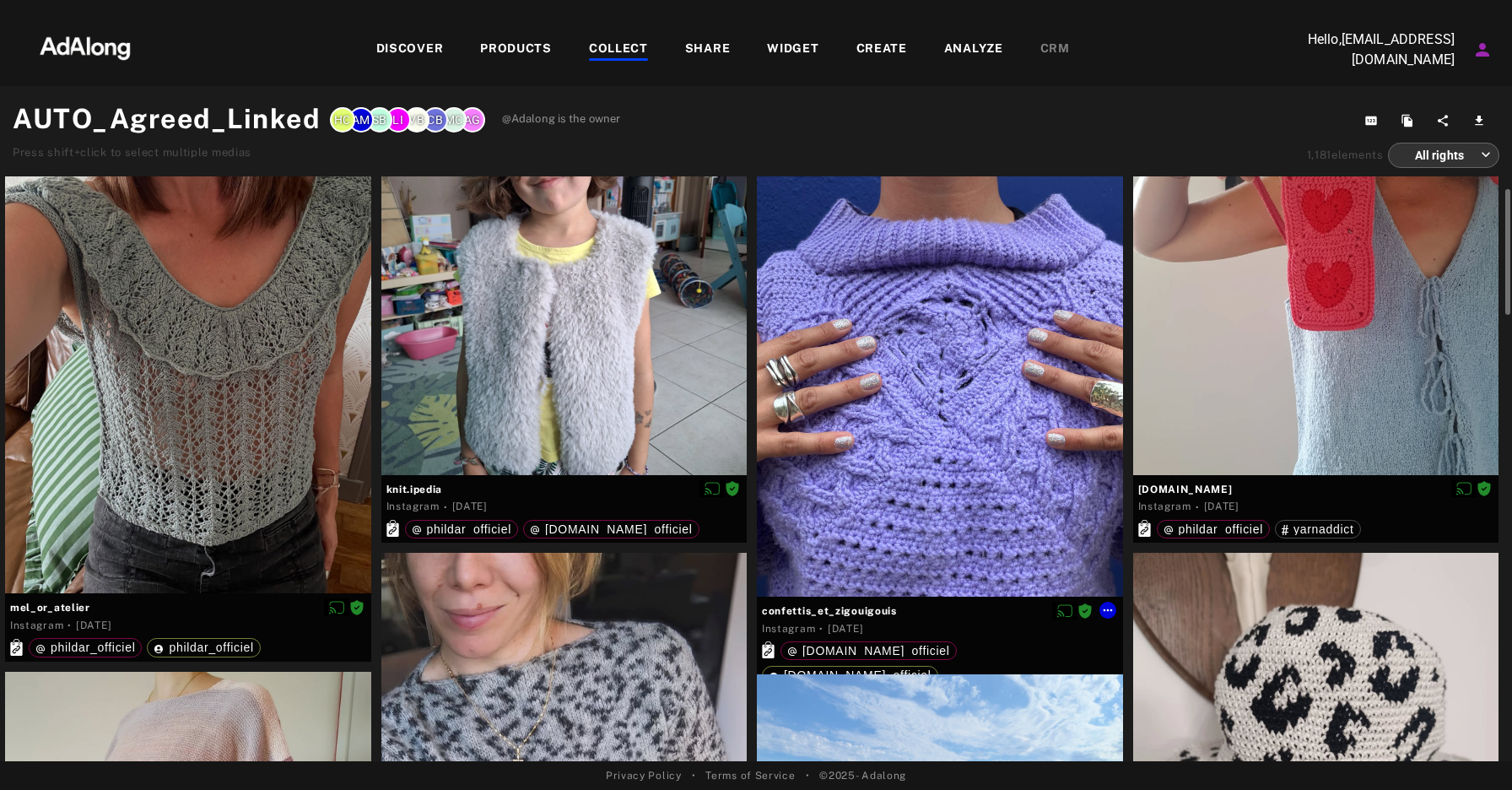
click at [919, 446] on div at bounding box center [940, 352] width 367 height 488
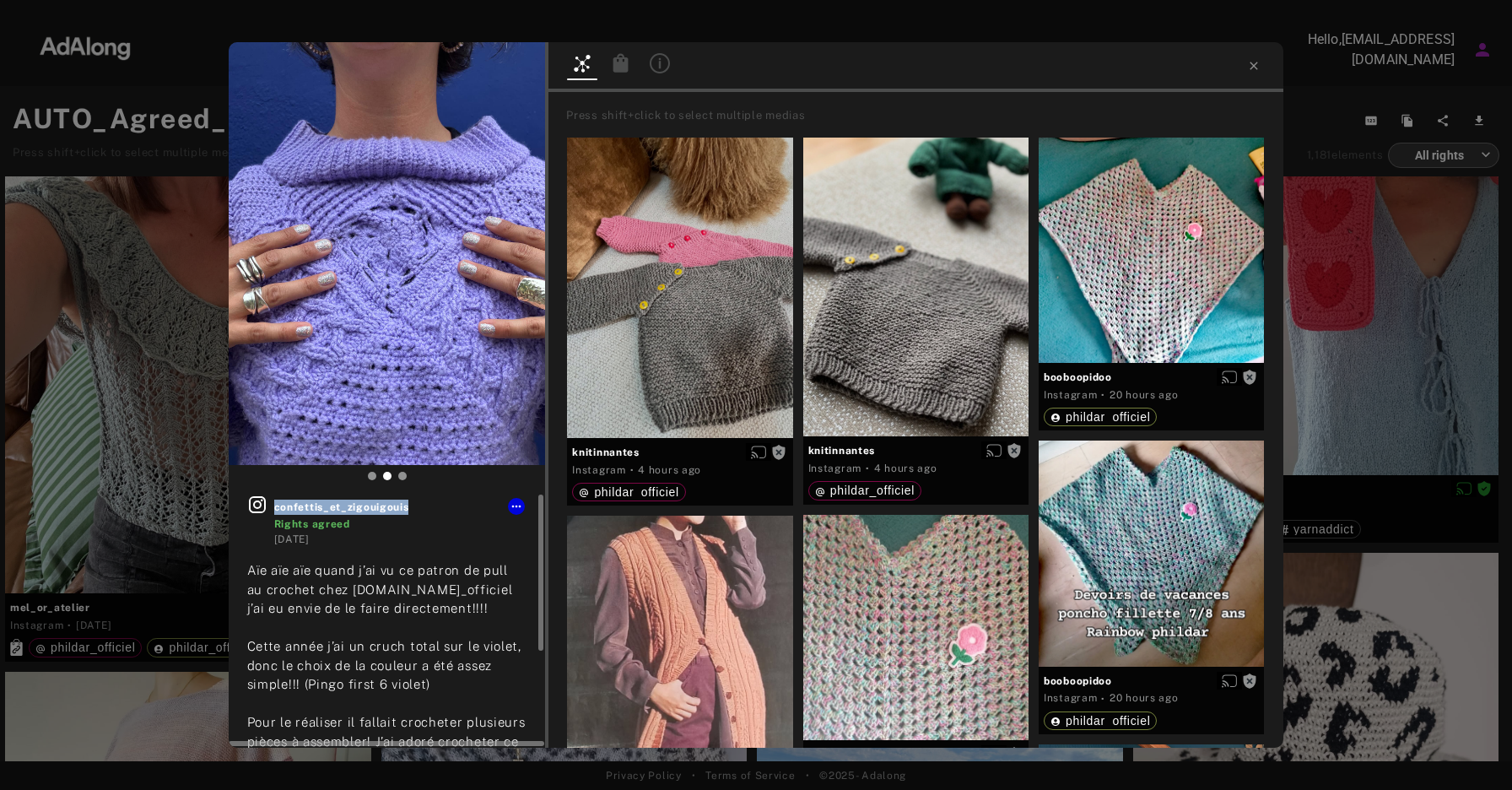
drag, startPoint x: 415, startPoint y: 509, endPoint x: 275, endPoint y: 508, distance: 140.0
click at [275, 508] on span "confettis_et_zigouigouis" at bounding box center [401, 507] width 253 height 15
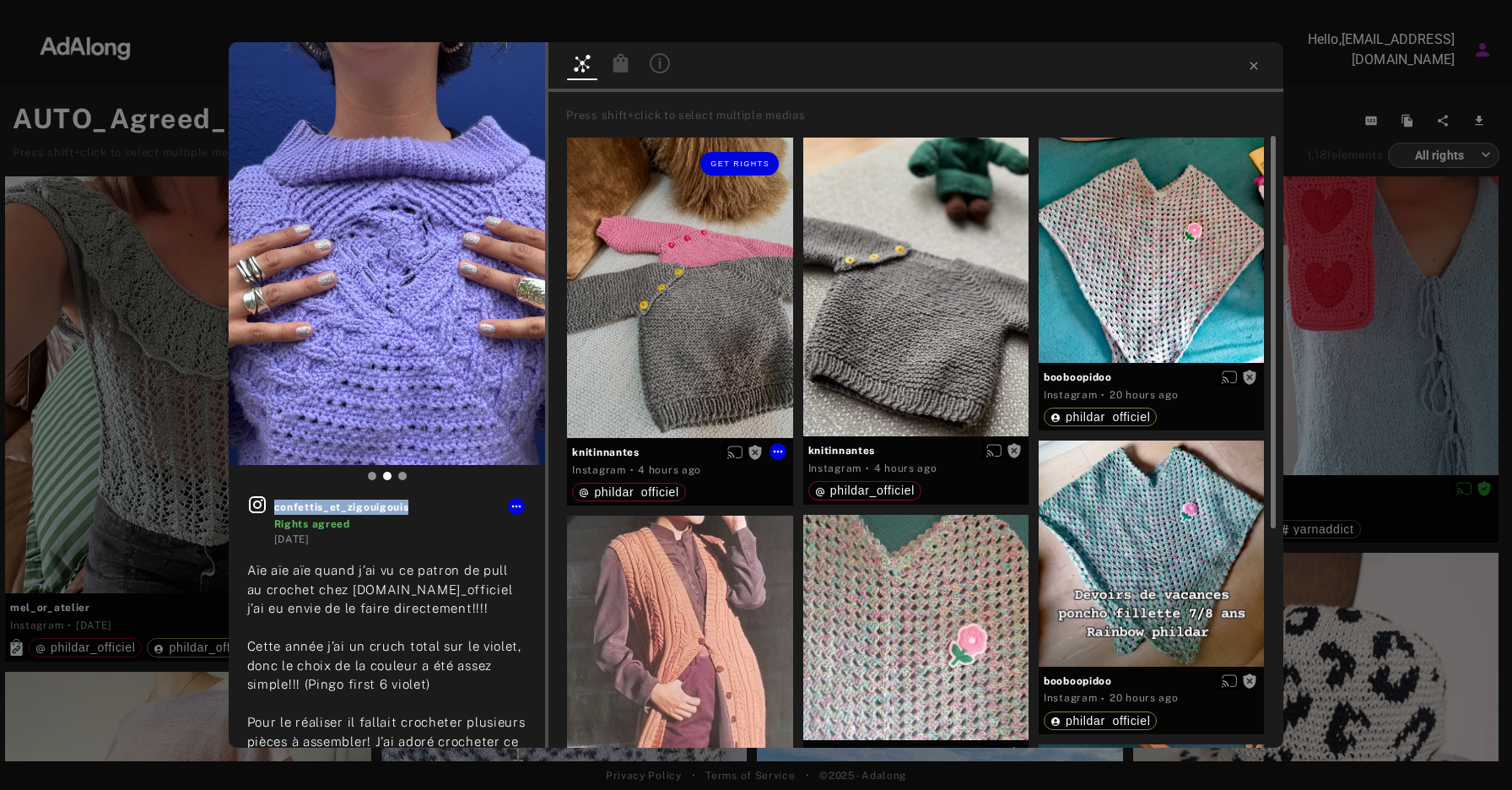
copy span "confettis_et_zigouigouis"
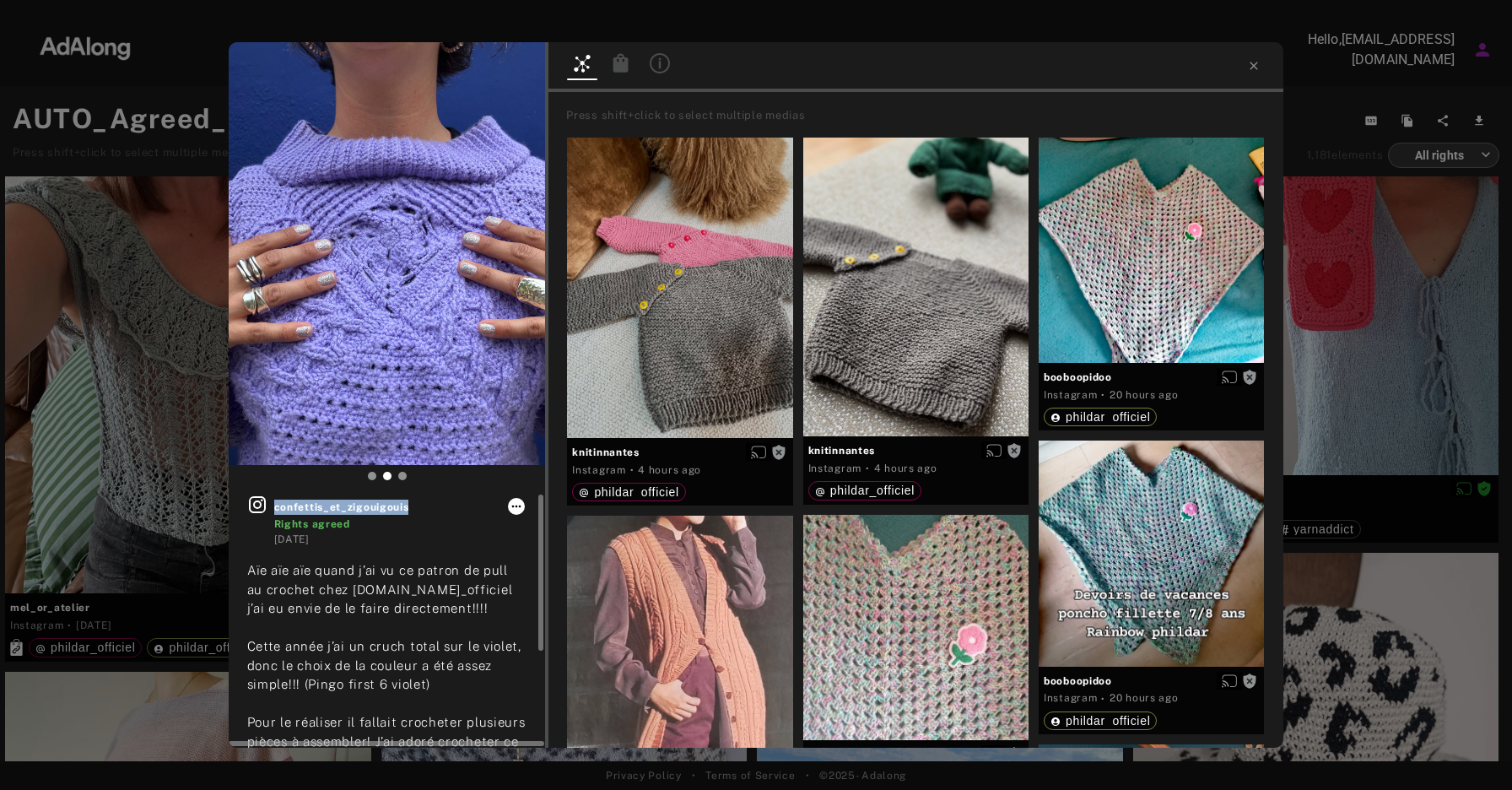
click at [518, 509] on icon at bounding box center [516, 507] width 13 height 13
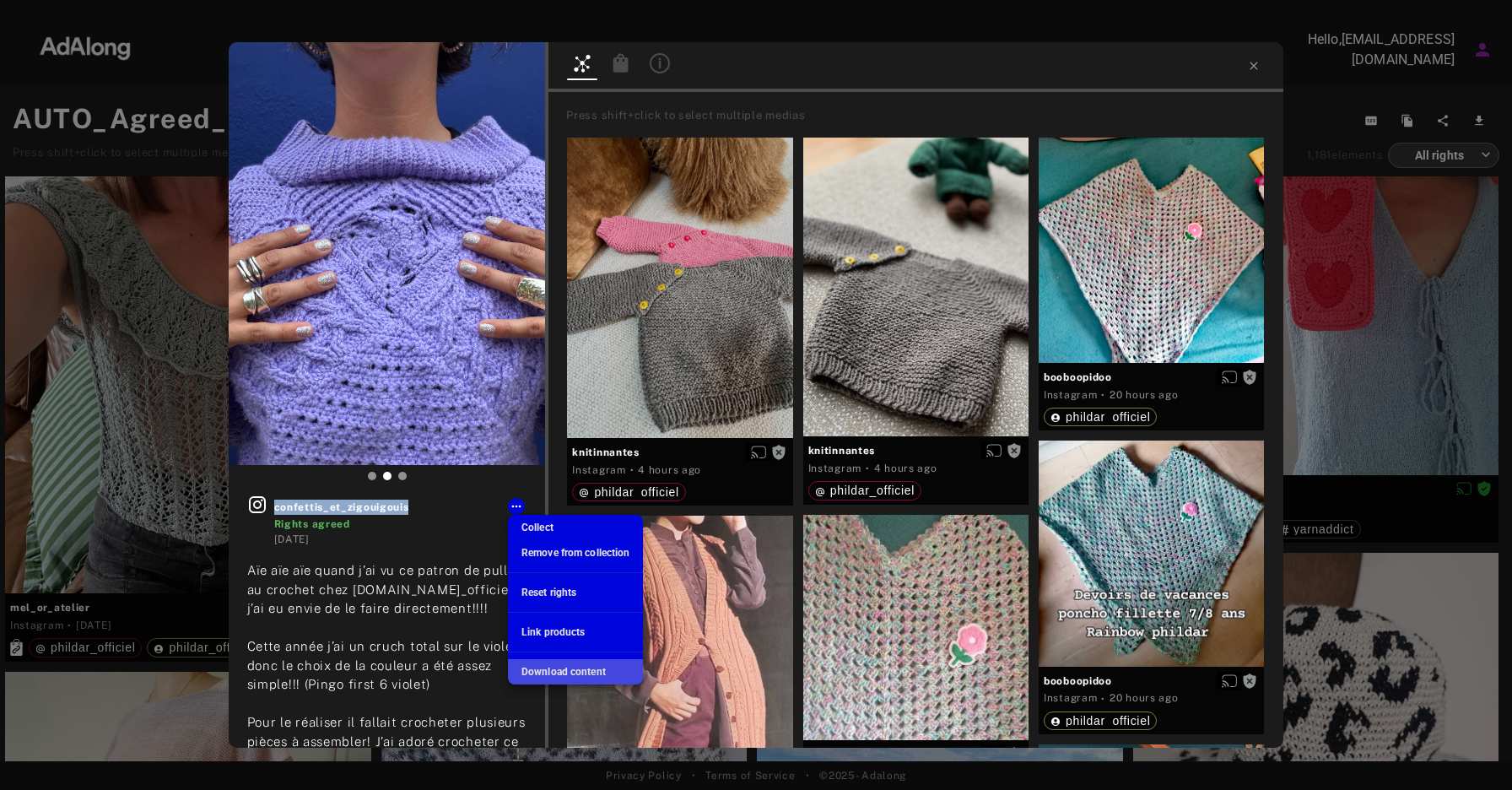
click at [559, 666] on span "Download content" at bounding box center [563, 672] width 84 height 12
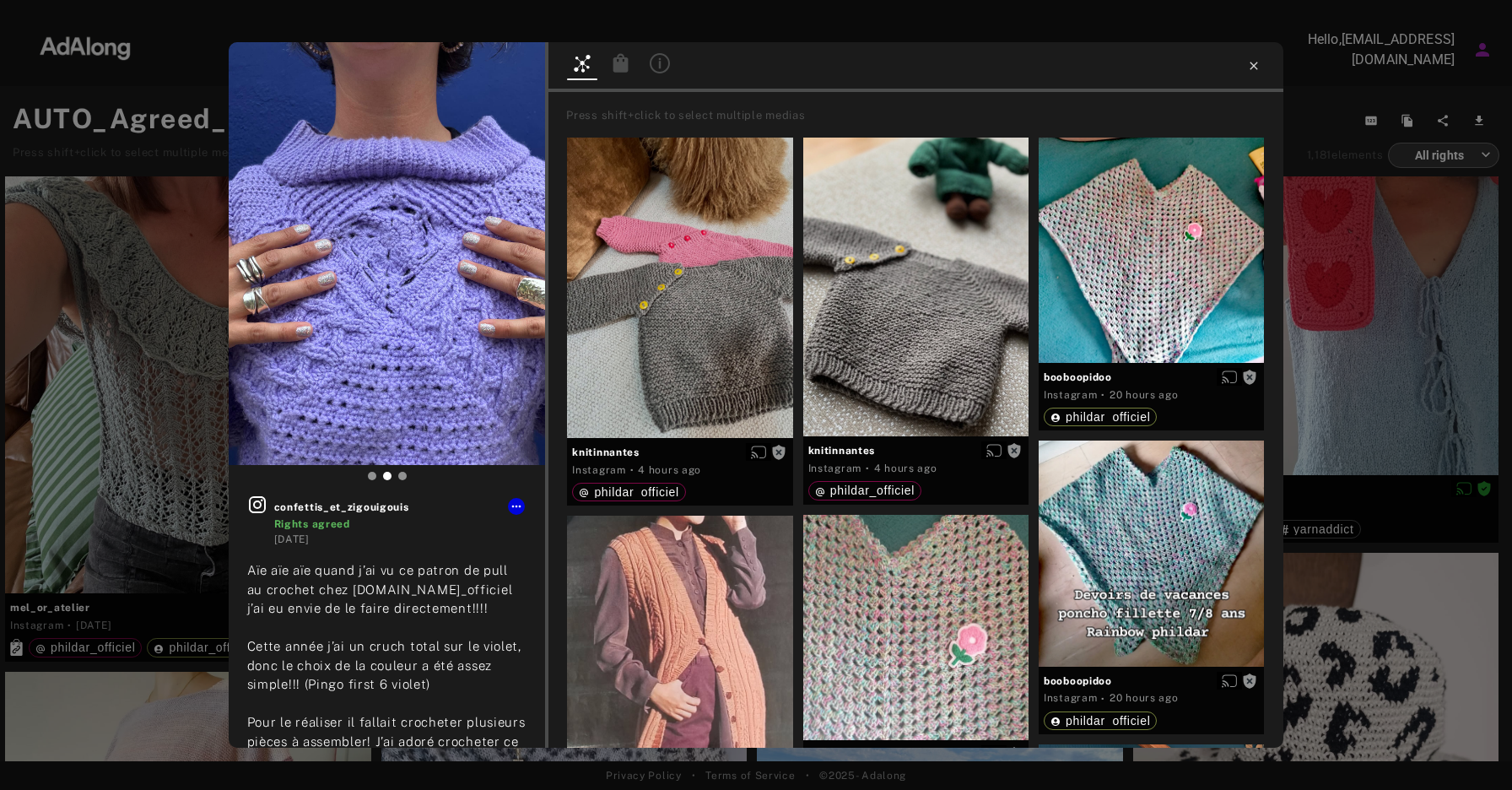
click at [1261, 67] on div at bounding box center [917, 67] width 735 height 50
click at [1250, 67] on icon at bounding box center [1254, 66] width 13 height 13
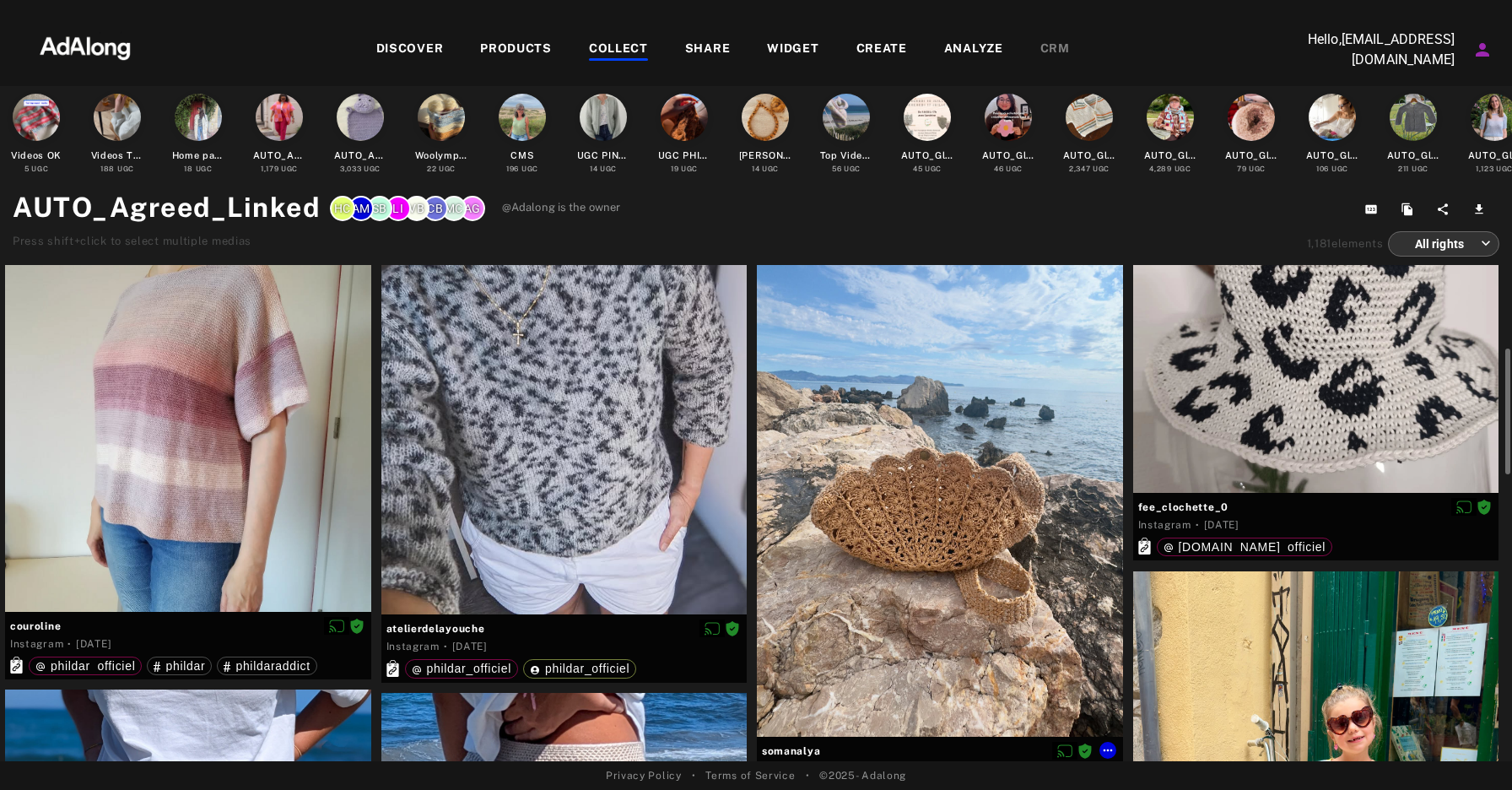
scroll to position [555, 0]
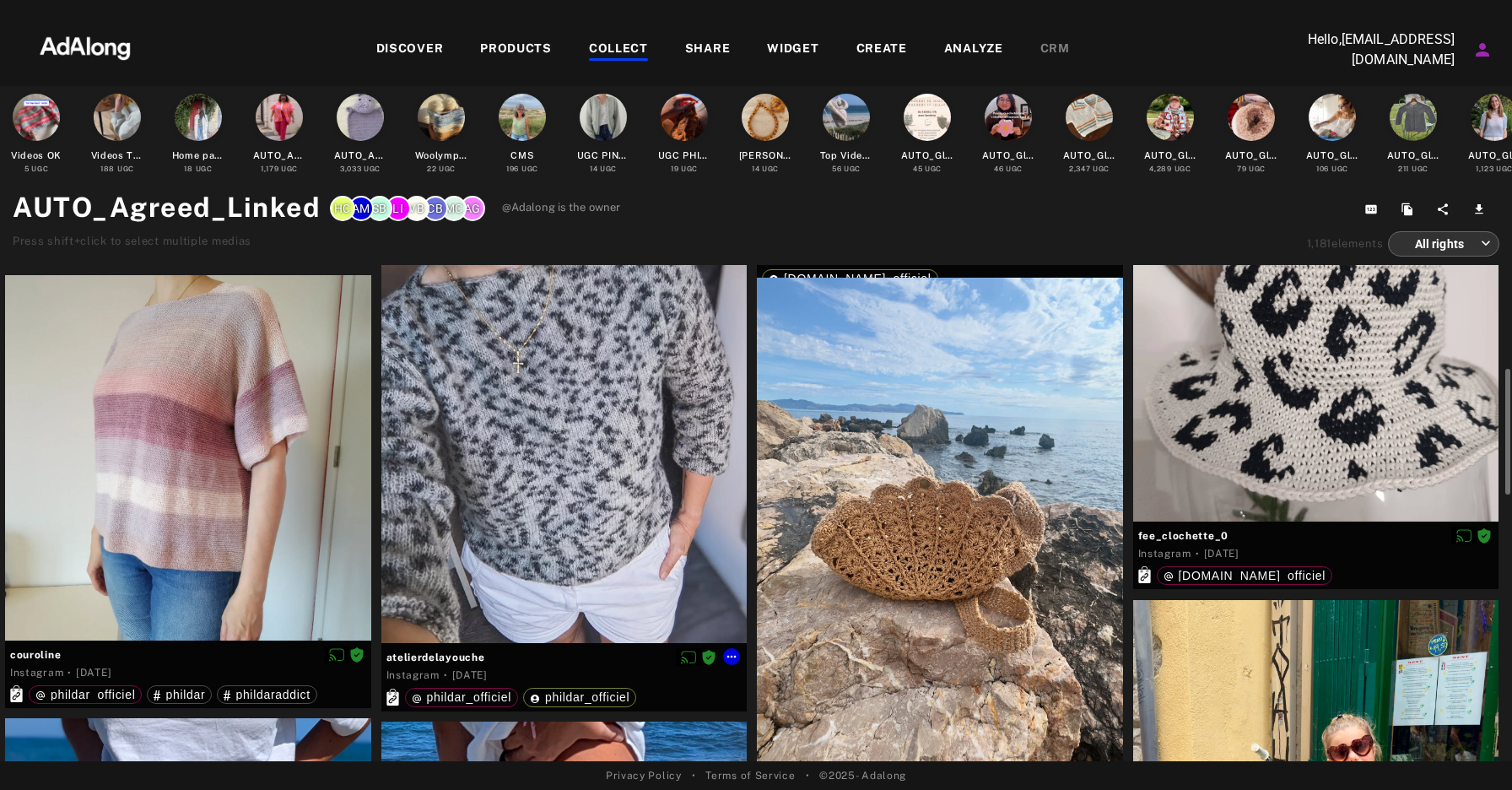
click at [563, 395] on div at bounding box center [565, 400] width 367 height 488
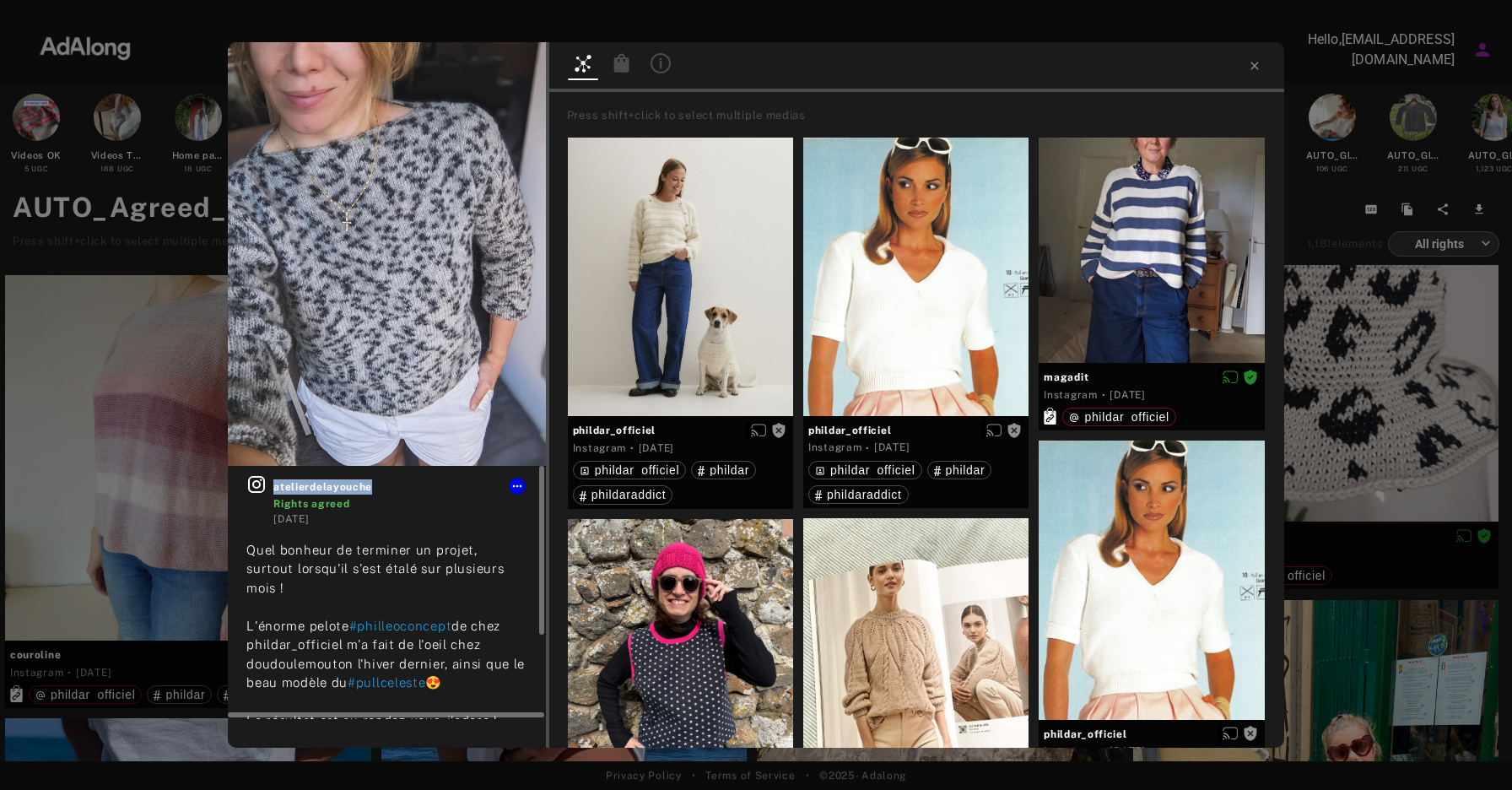
drag, startPoint x: 380, startPoint y: 488, endPoint x: 273, endPoint y: 489, distance: 107.0
click at [273, 489] on span "atelierdelayouche" at bounding box center [400, 487] width 254 height 15
copy span "atelierdelayouche"
click at [519, 484] on icon at bounding box center [517, 486] width 13 height 13
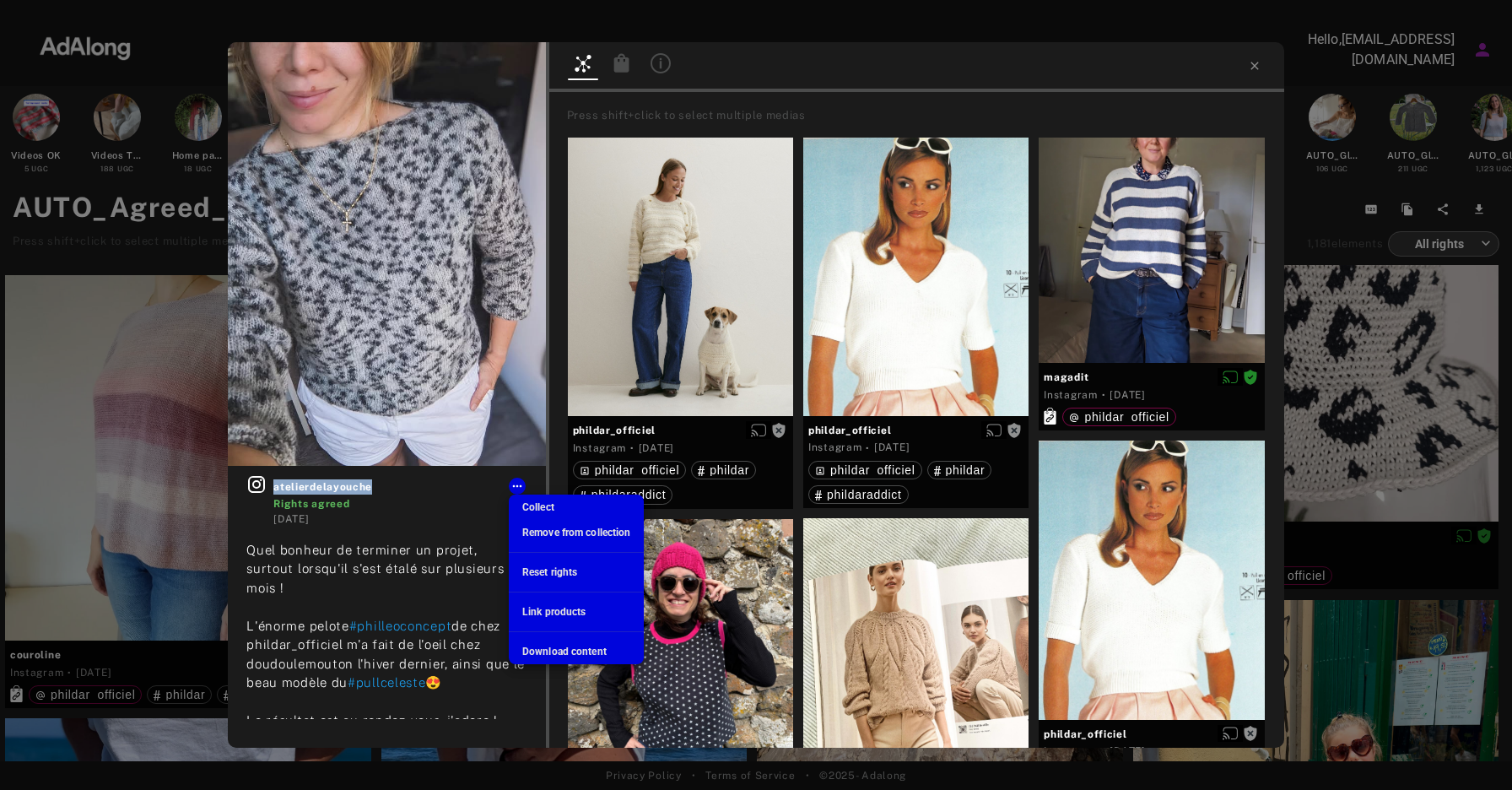
click at [584, 645] on span "Download content" at bounding box center [564, 651] width 84 height 12
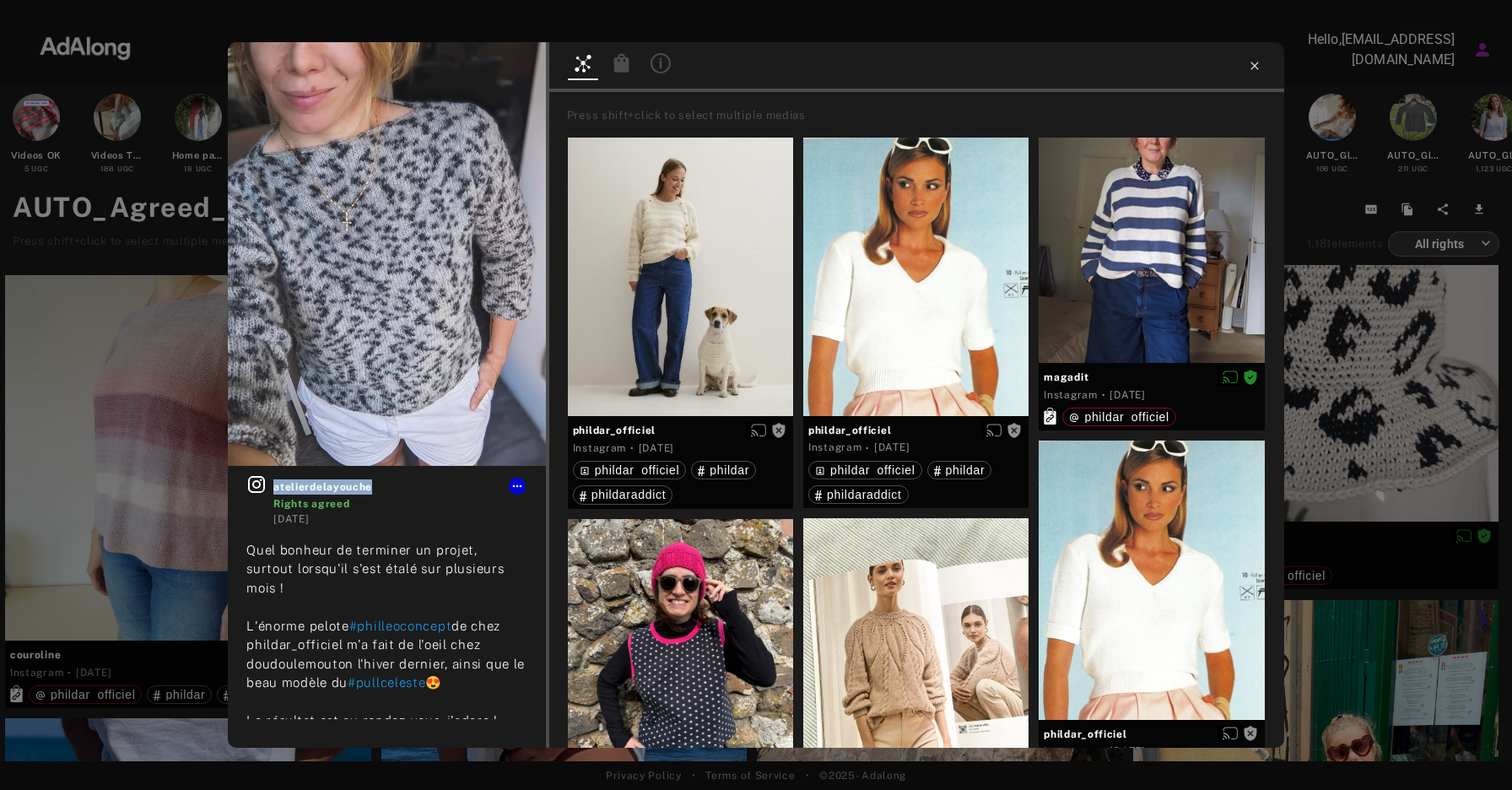
click at [1258, 66] on icon at bounding box center [1255, 66] width 13 height 13
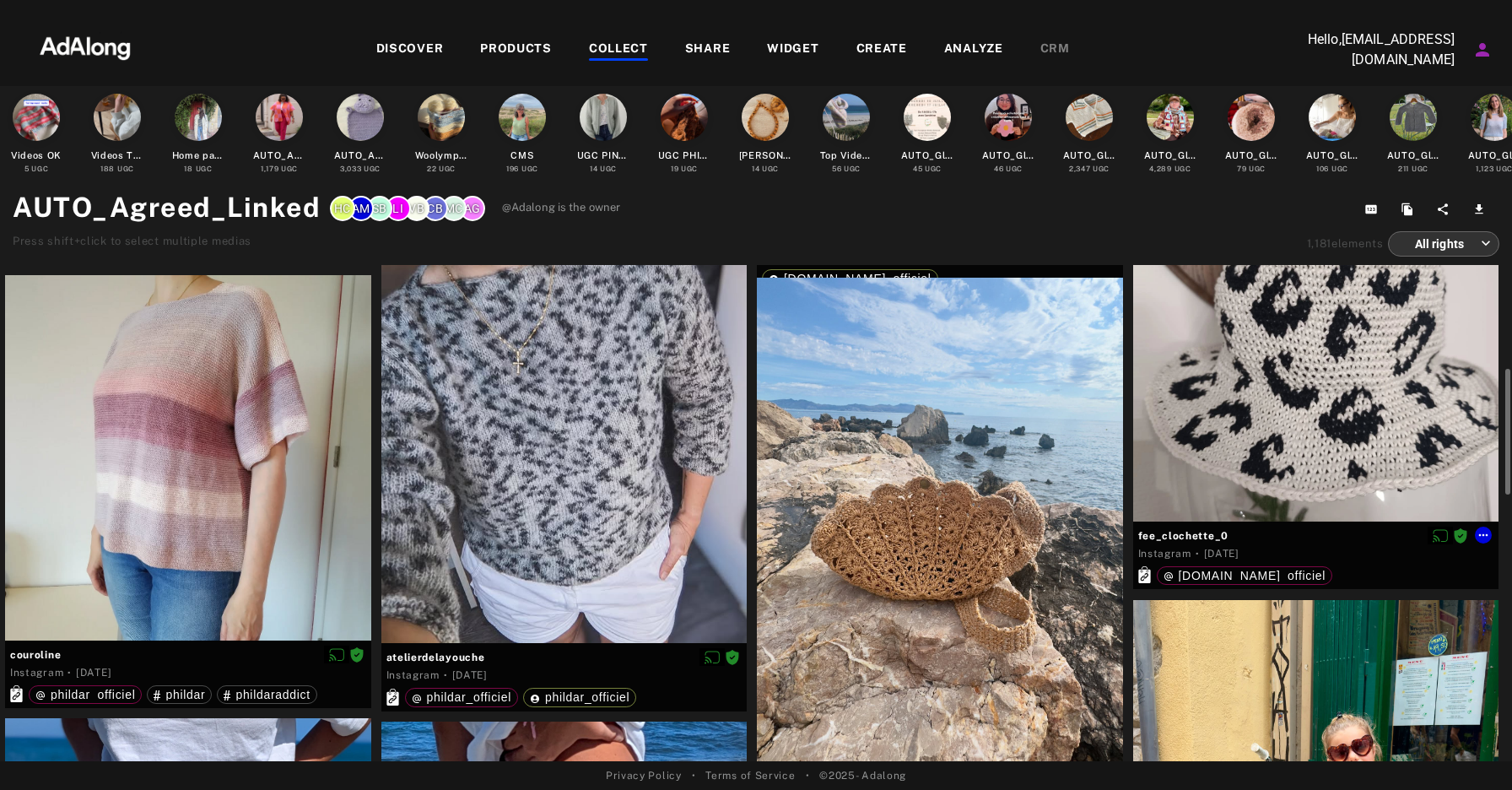
click at [1332, 381] on div at bounding box center [1316, 339] width 367 height 367
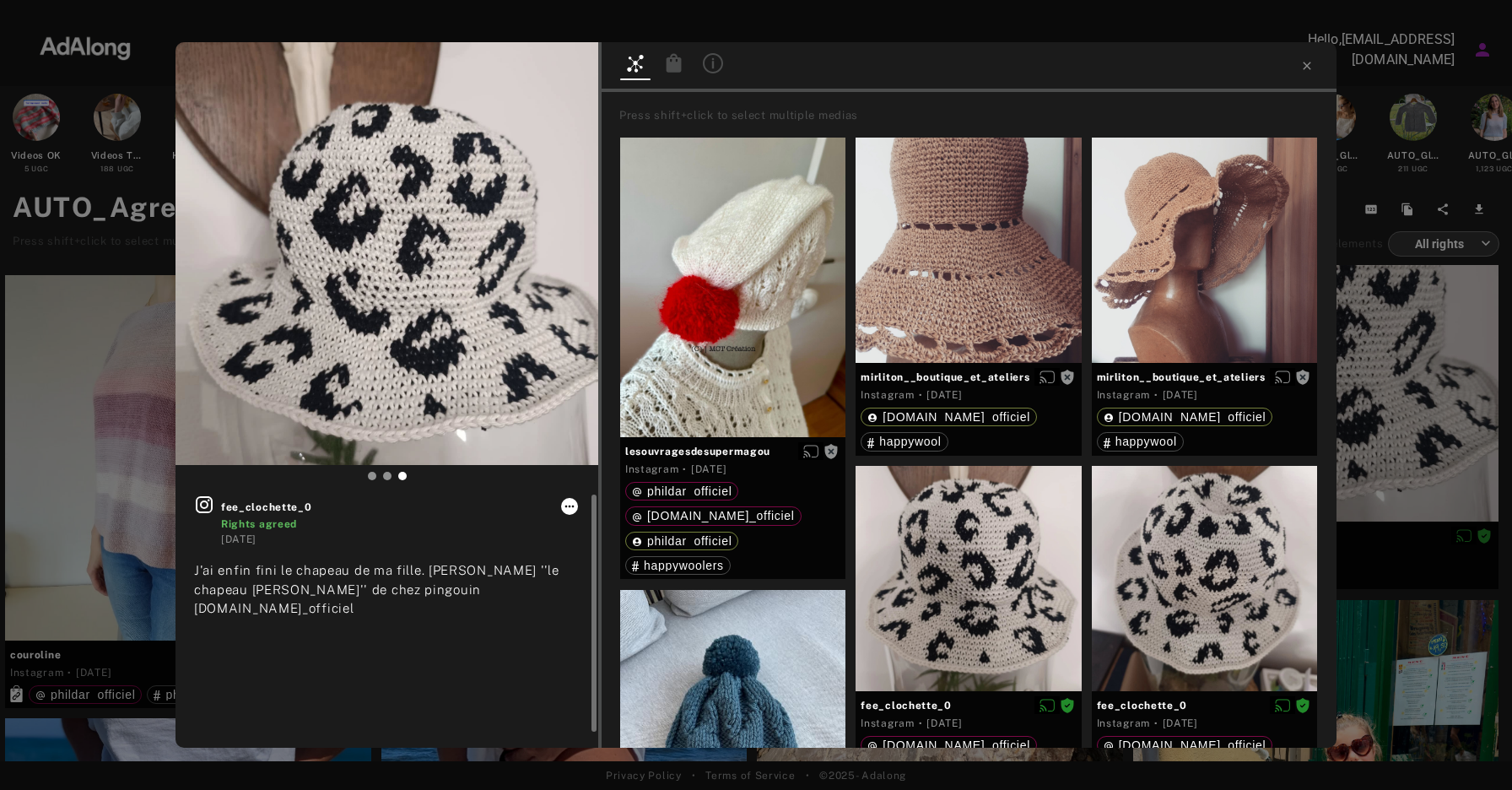
click at [575, 508] on icon at bounding box center [570, 507] width 13 height 13
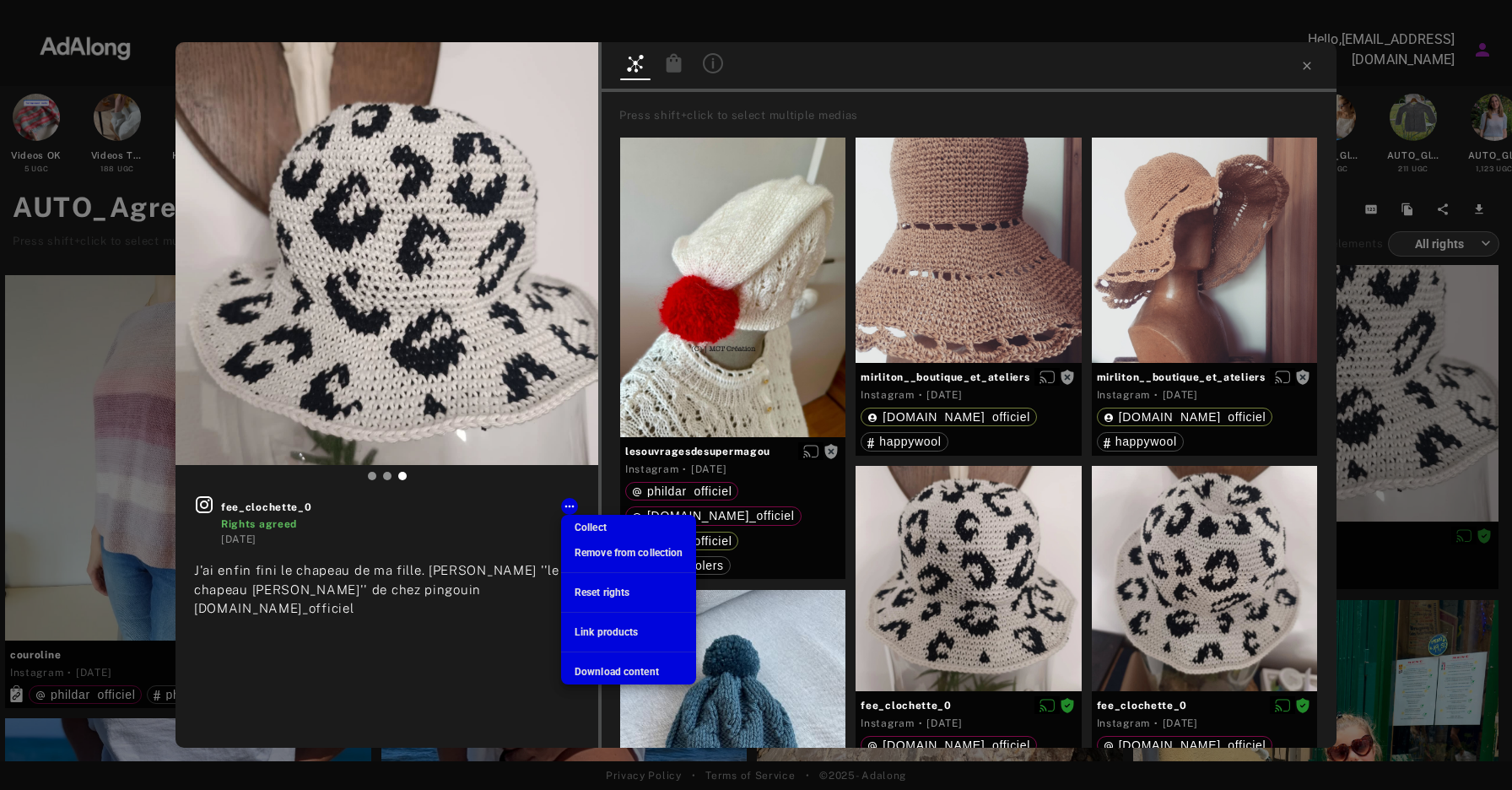
click at [643, 676] on span "Download content" at bounding box center [616, 672] width 84 height 12
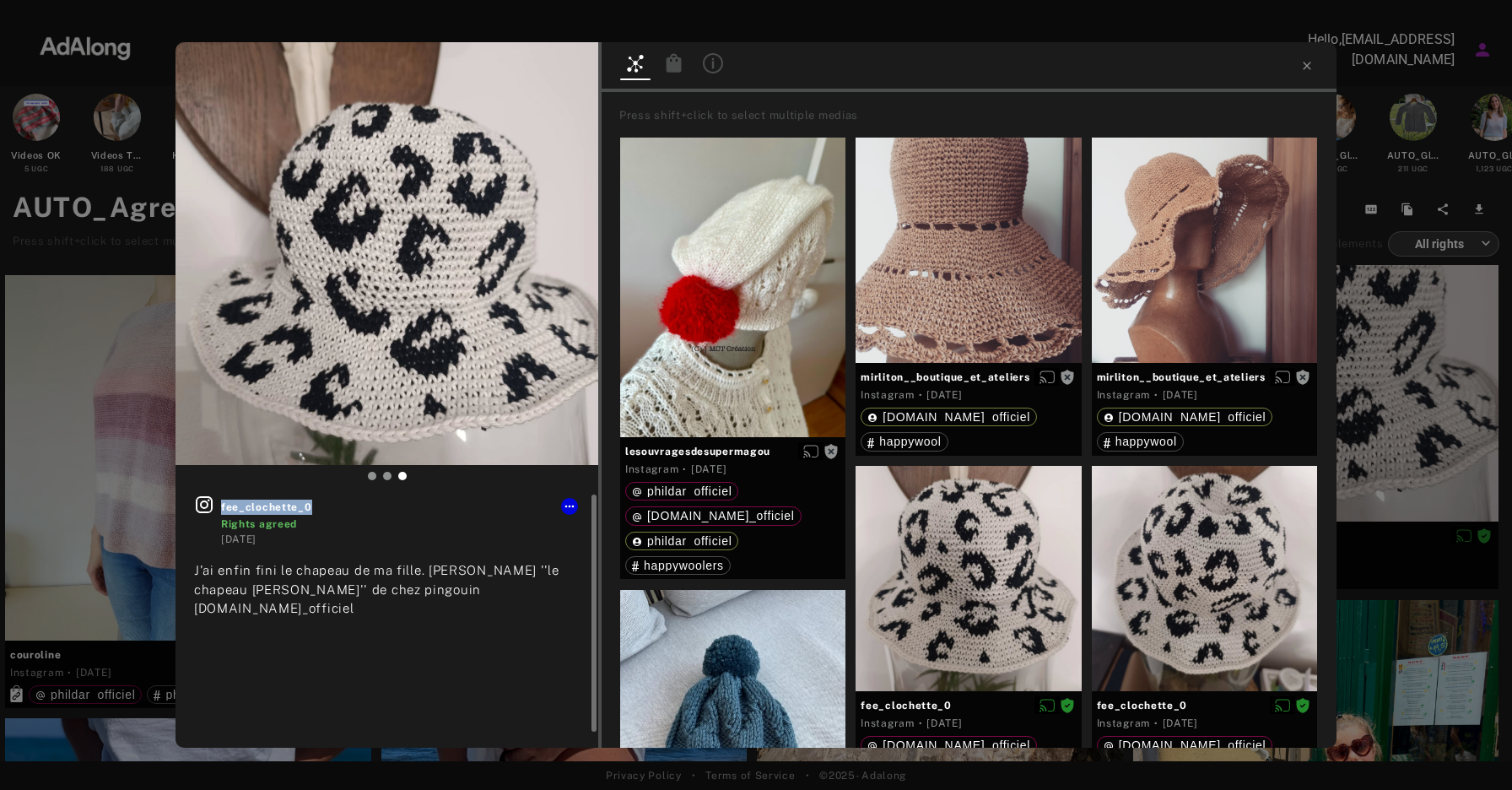
drag, startPoint x: 316, startPoint y: 507, endPoint x: 213, endPoint y: 507, distance: 103.0
click at [213, 507] on div "fee_clochette_0 Rights agreed [DATE]" at bounding box center [387, 520] width 386 height 52
copy span "fee_clochette_0"
click at [1308, 63] on icon at bounding box center [1307, 66] width 13 height 13
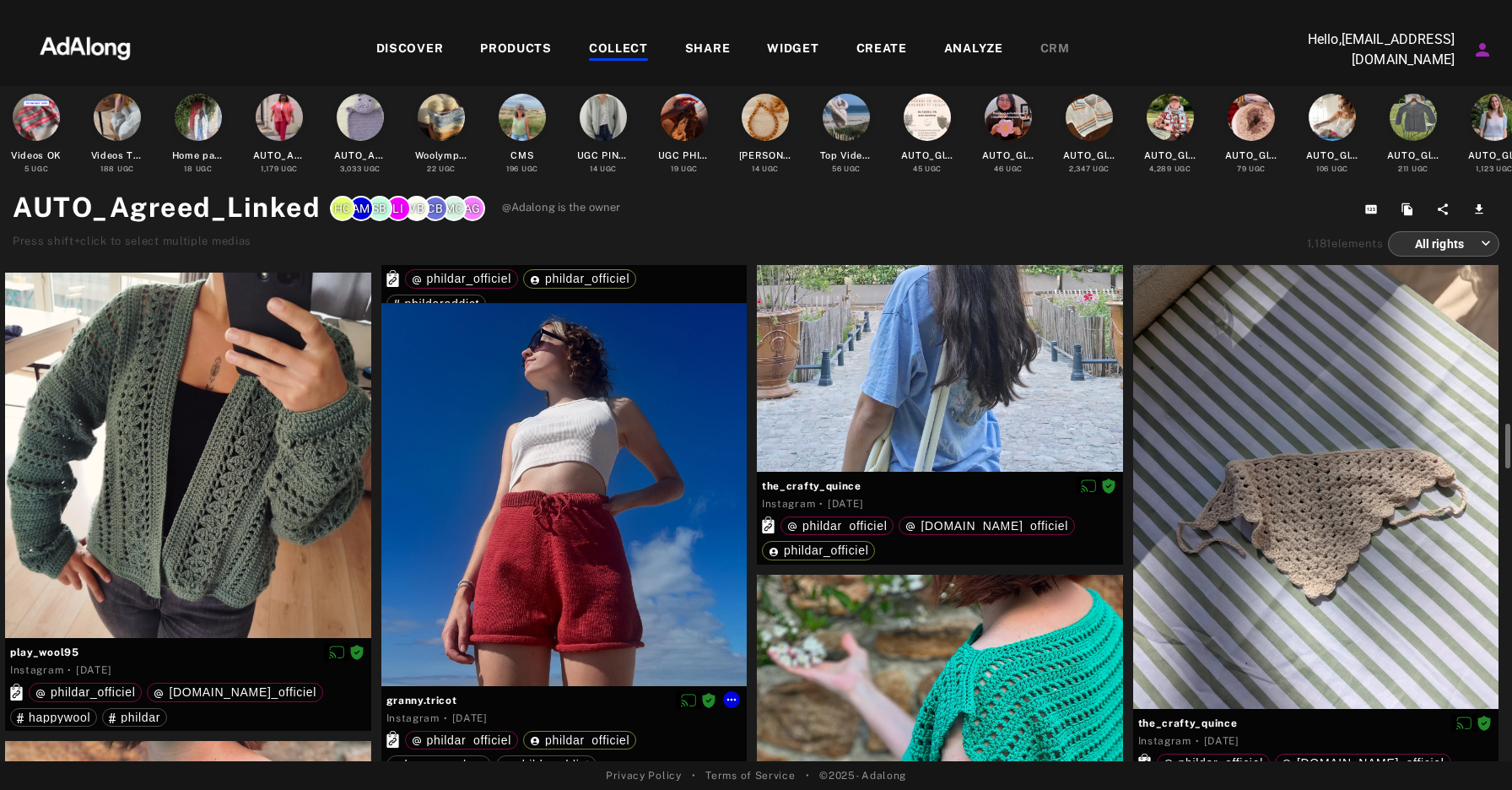
scroll to position [2516, 0]
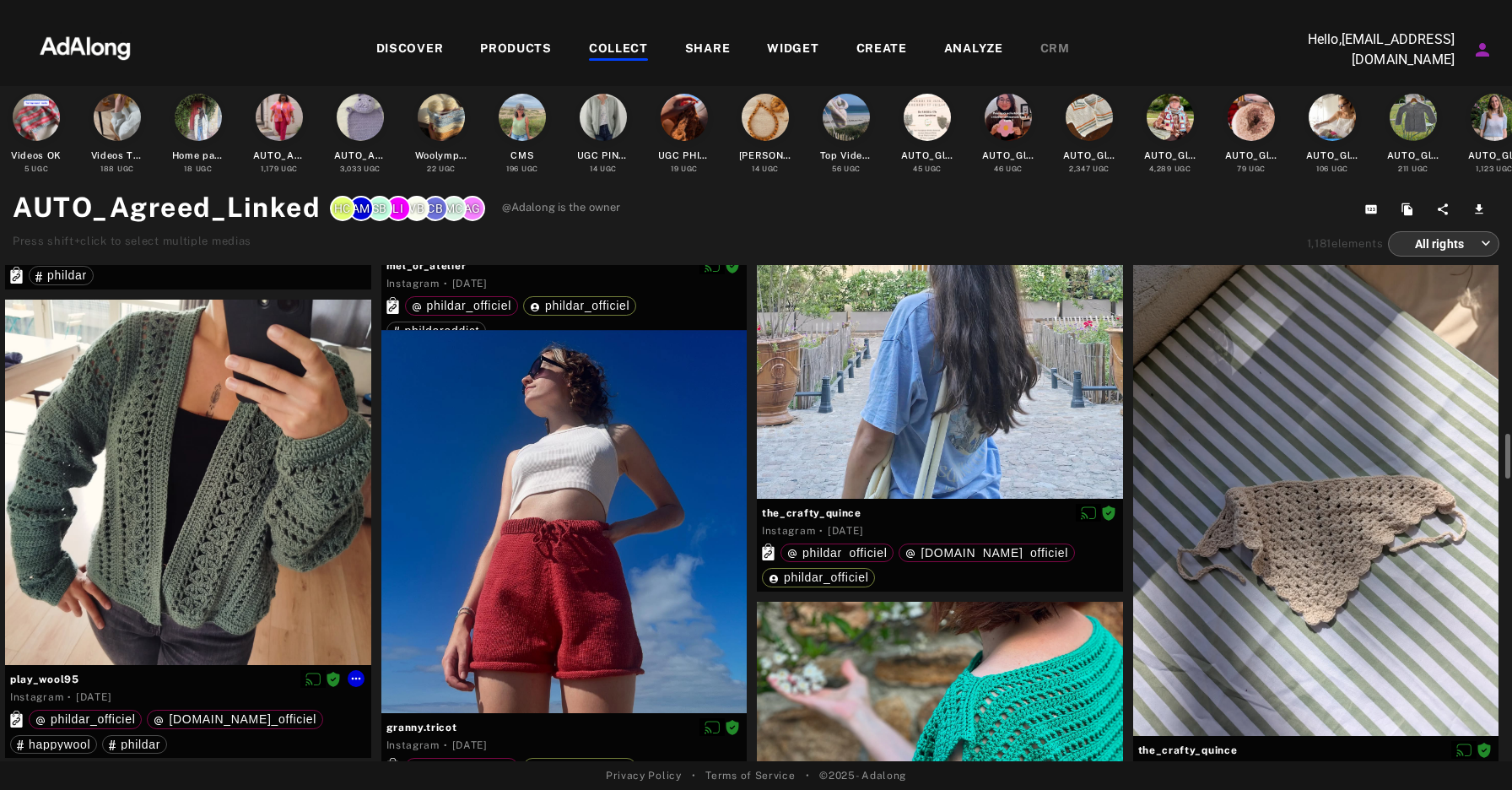
click at [278, 463] on div at bounding box center [188, 483] width 367 height 367
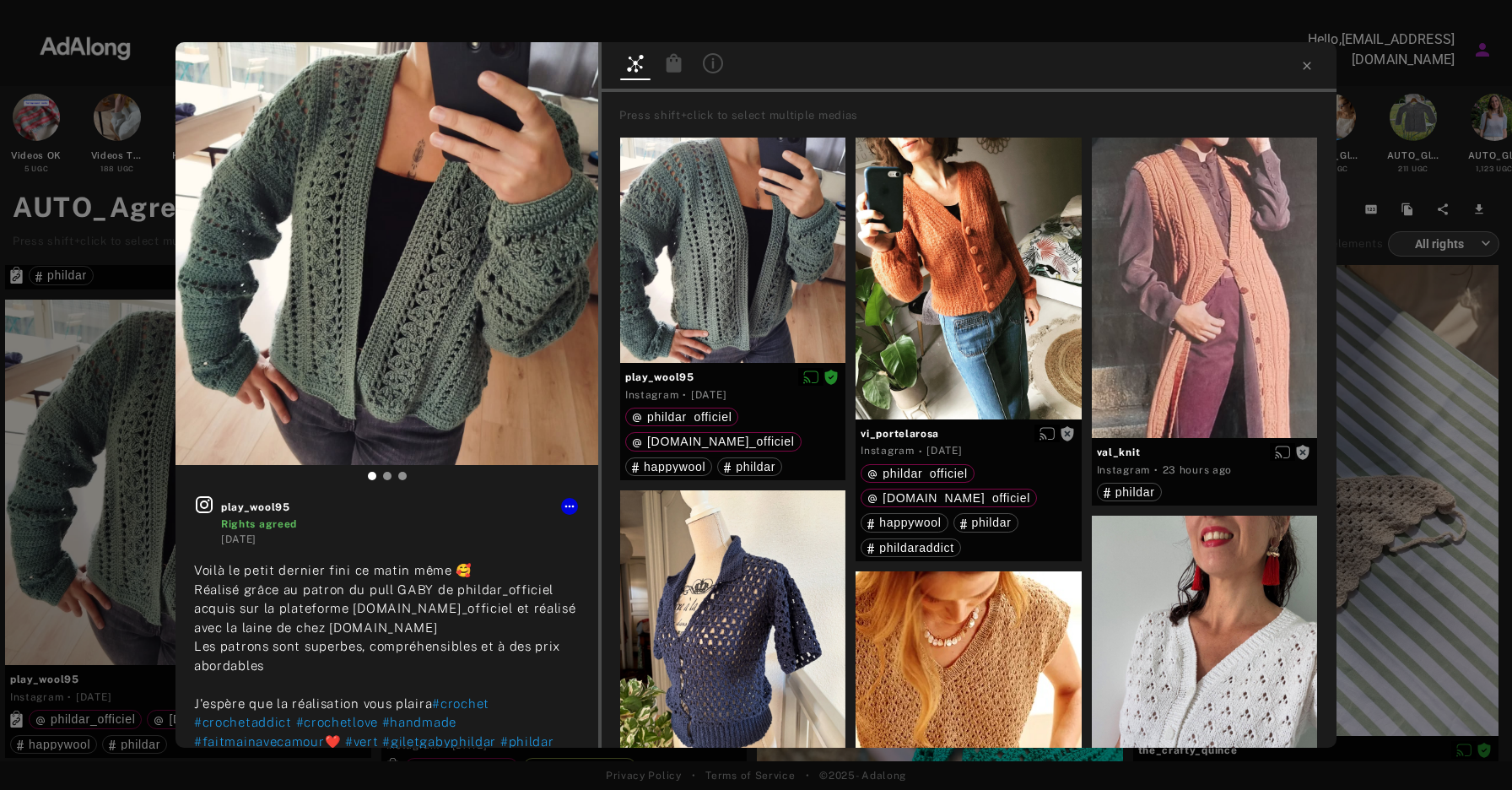
click at [675, 63] on icon at bounding box center [675, 62] width 15 height 19
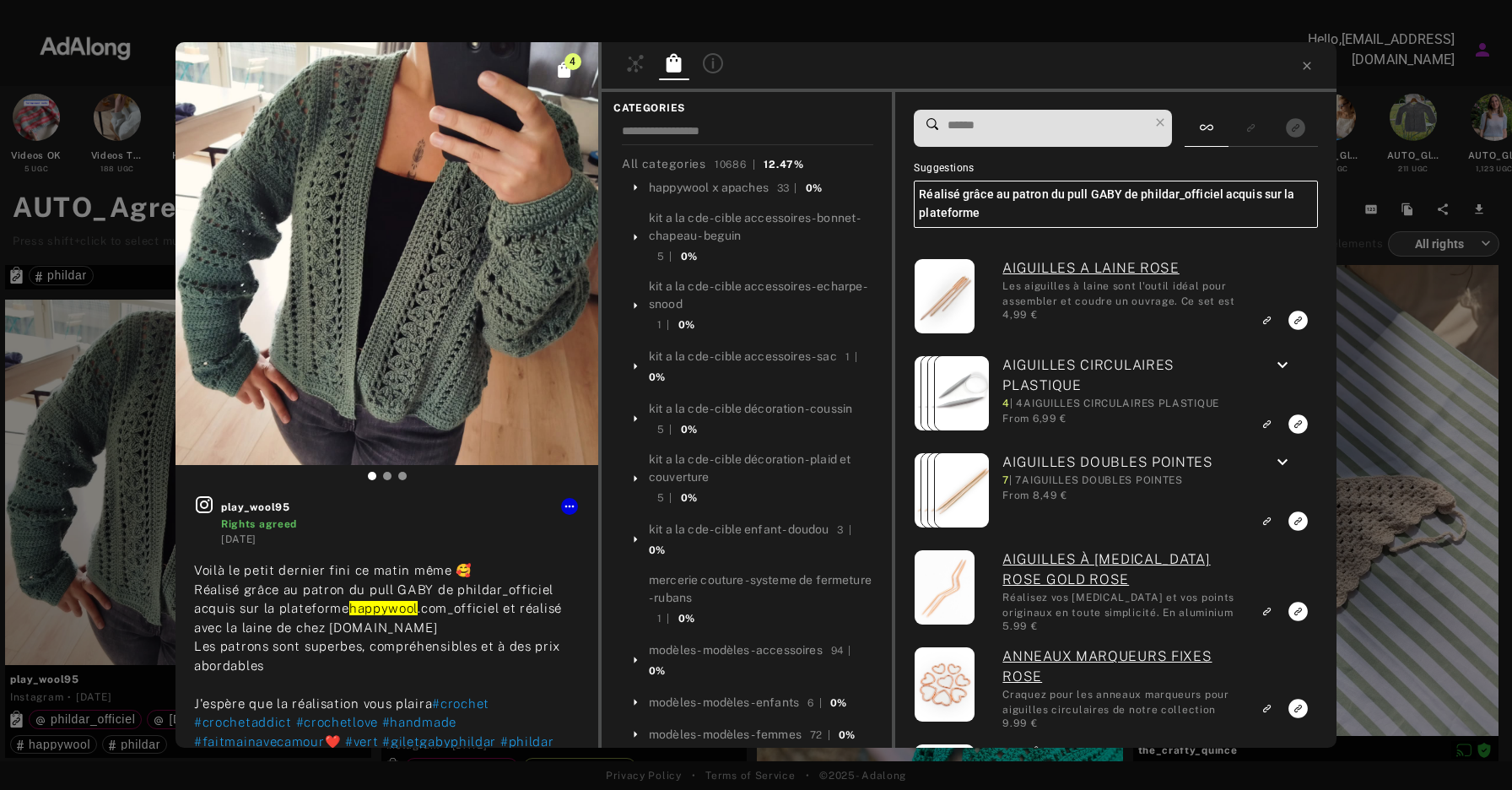
click at [567, 70] on icon "Click to see all exact linked products" at bounding box center [563, 69] width 12 height 16
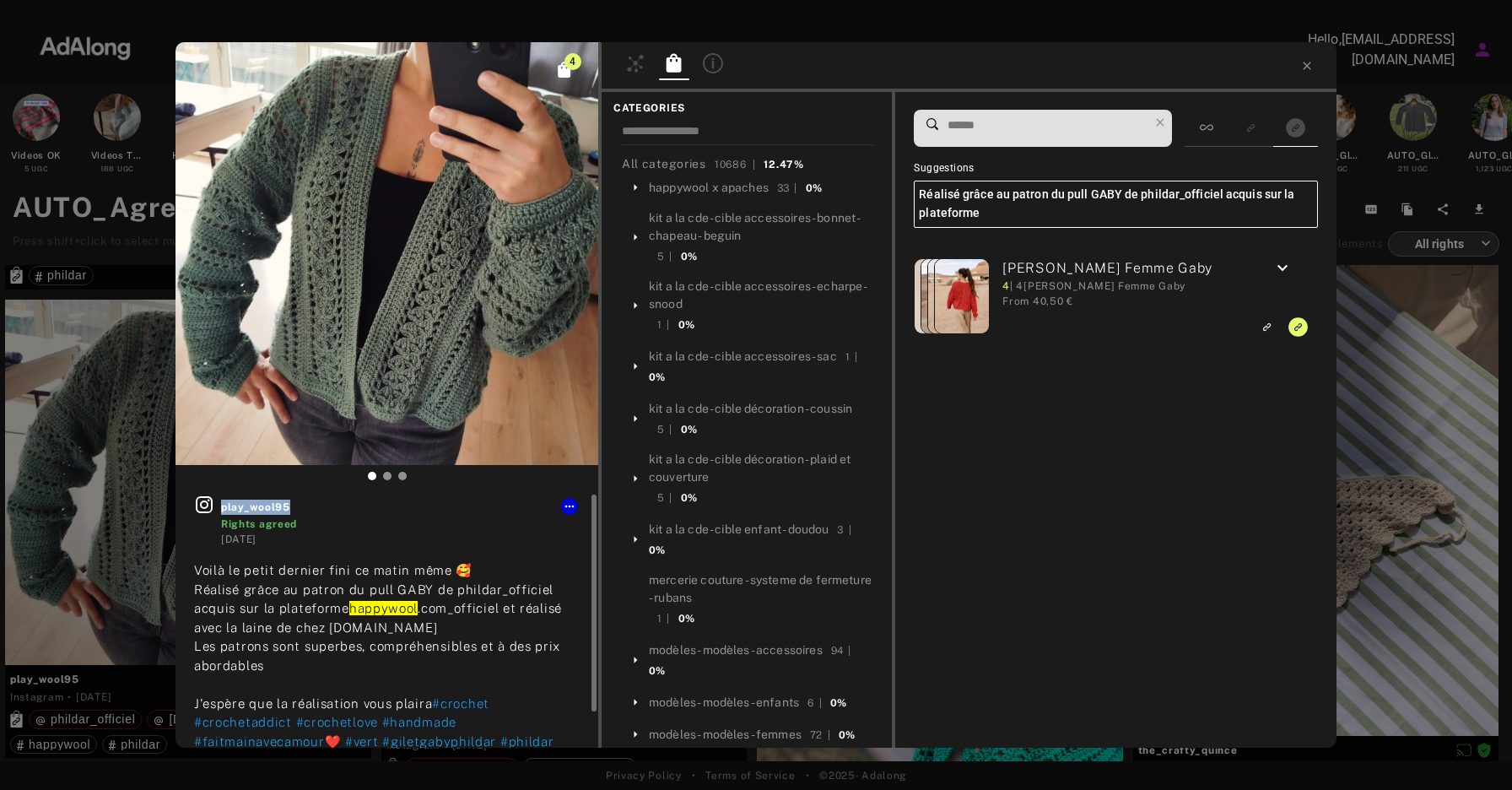
drag, startPoint x: 306, startPoint y: 508, endPoint x: 222, endPoint y: 508, distance: 84.0
click at [222, 508] on span "play_wool95" at bounding box center [401, 507] width 359 height 15
copy span "play_wool95"
click at [567, 506] on icon at bounding box center [570, 507] width 13 height 13
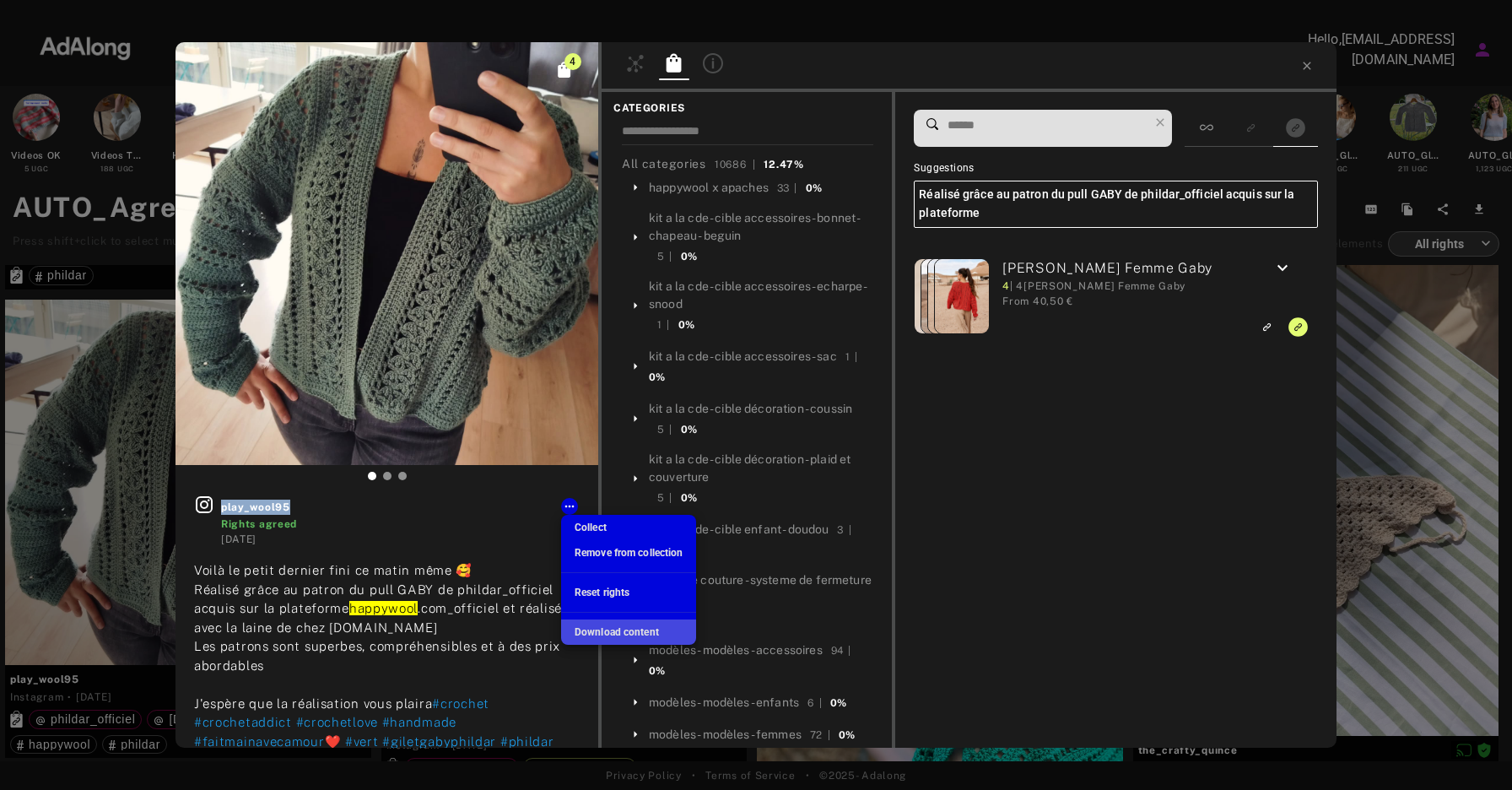
click at [627, 632] on span "Download content" at bounding box center [616, 632] width 84 height 12
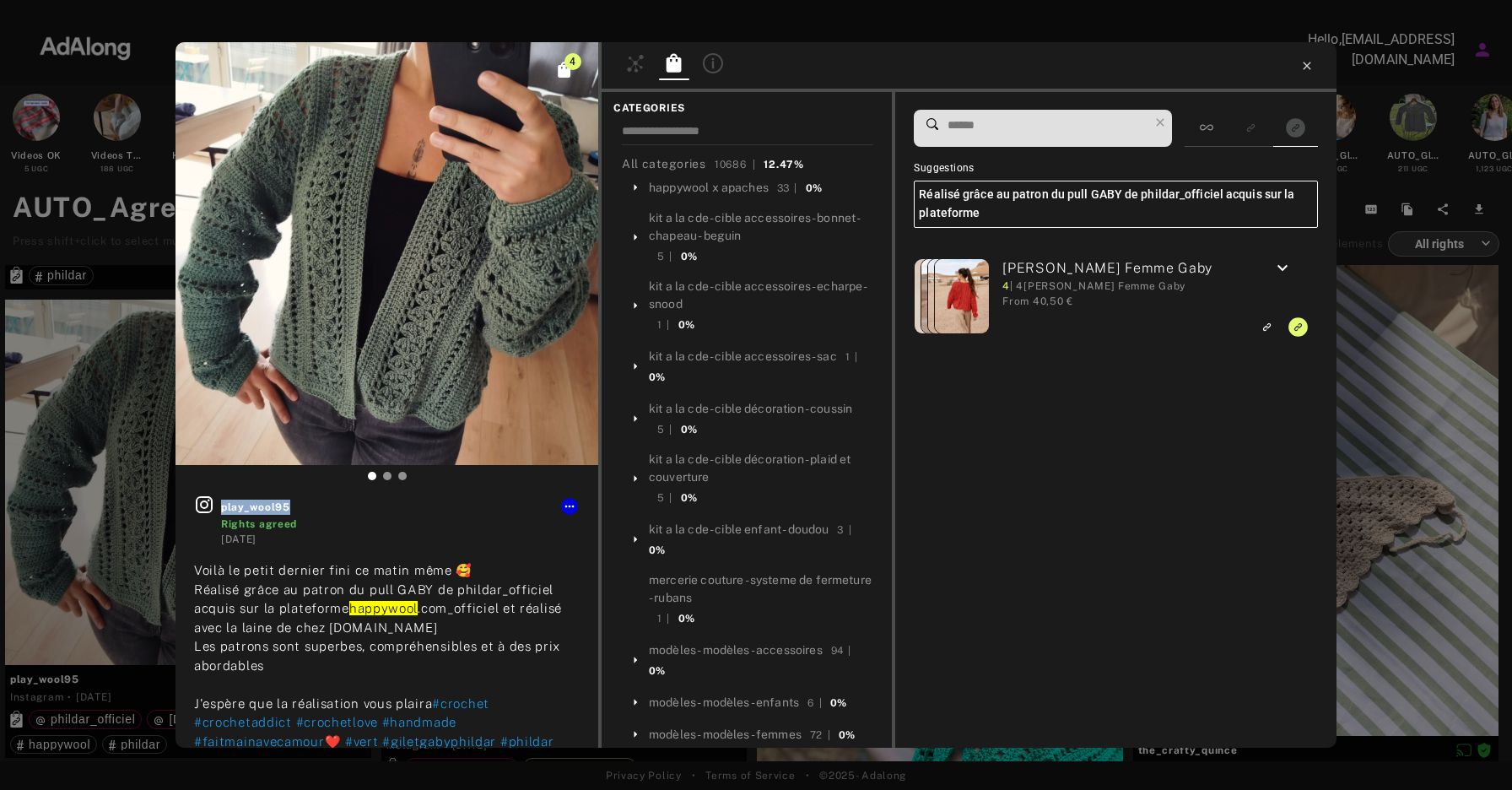
click at [1309, 65] on icon at bounding box center [1307, 66] width 13 height 13
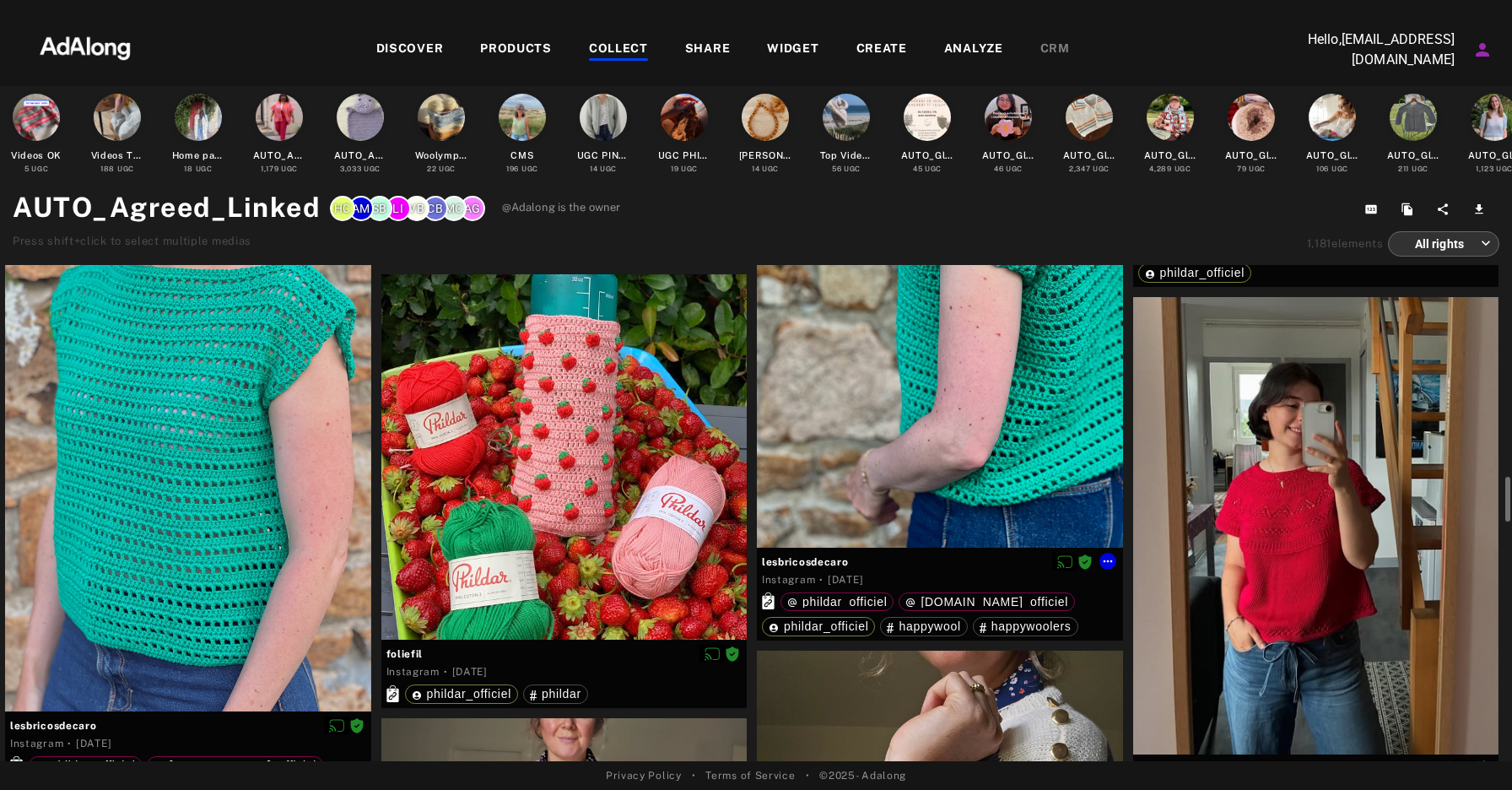
scroll to position [3057, 0]
click at [1267, 462] on div at bounding box center [1316, 526] width 367 height 457
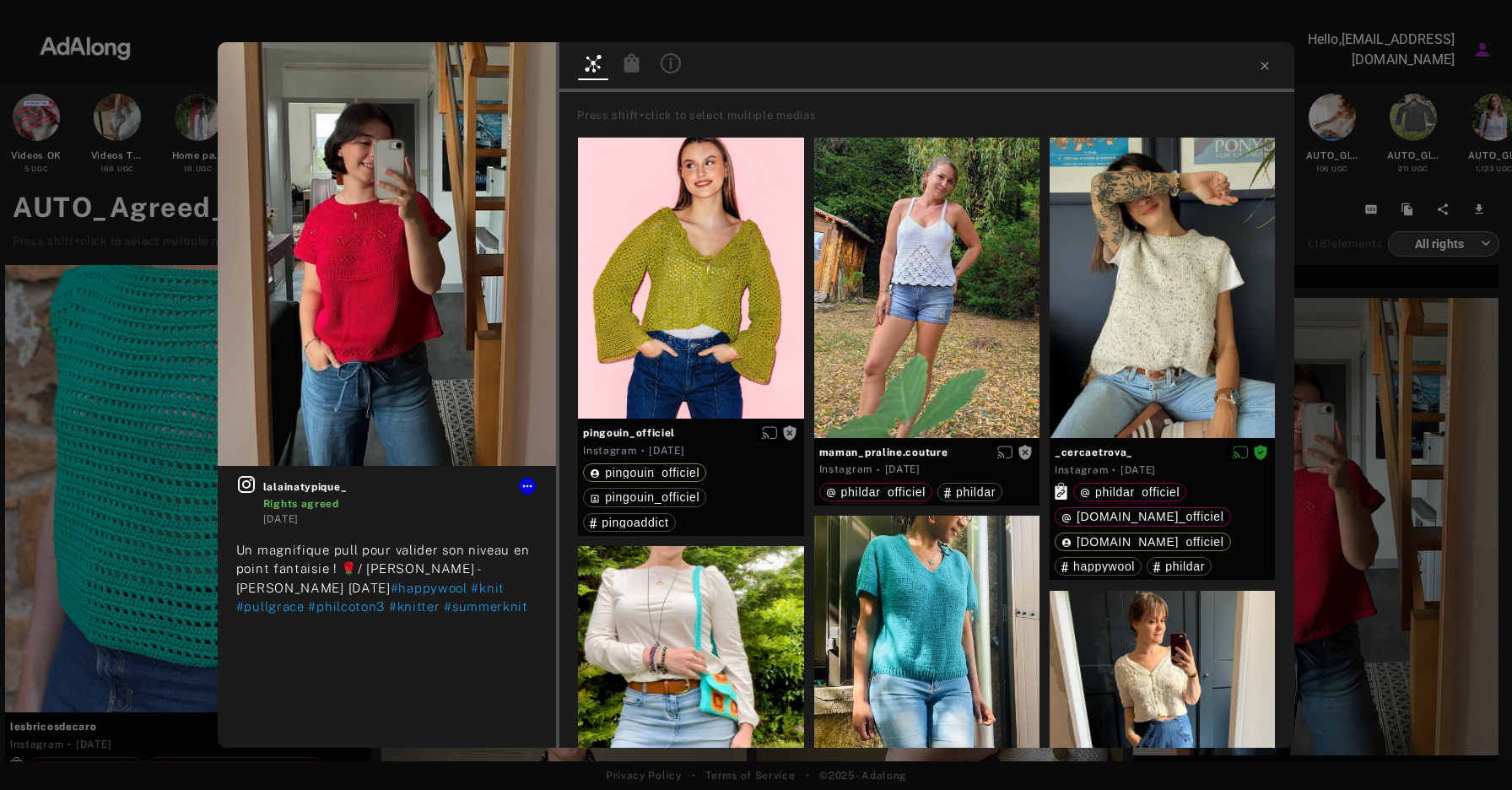
drag, startPoint x: 637, startPoint y: 67, endPoint x: 580, endPoint y: 72, distance: 57.2
click at [637, 67] on icon at bounding box center [632, 62] width 15 height 19
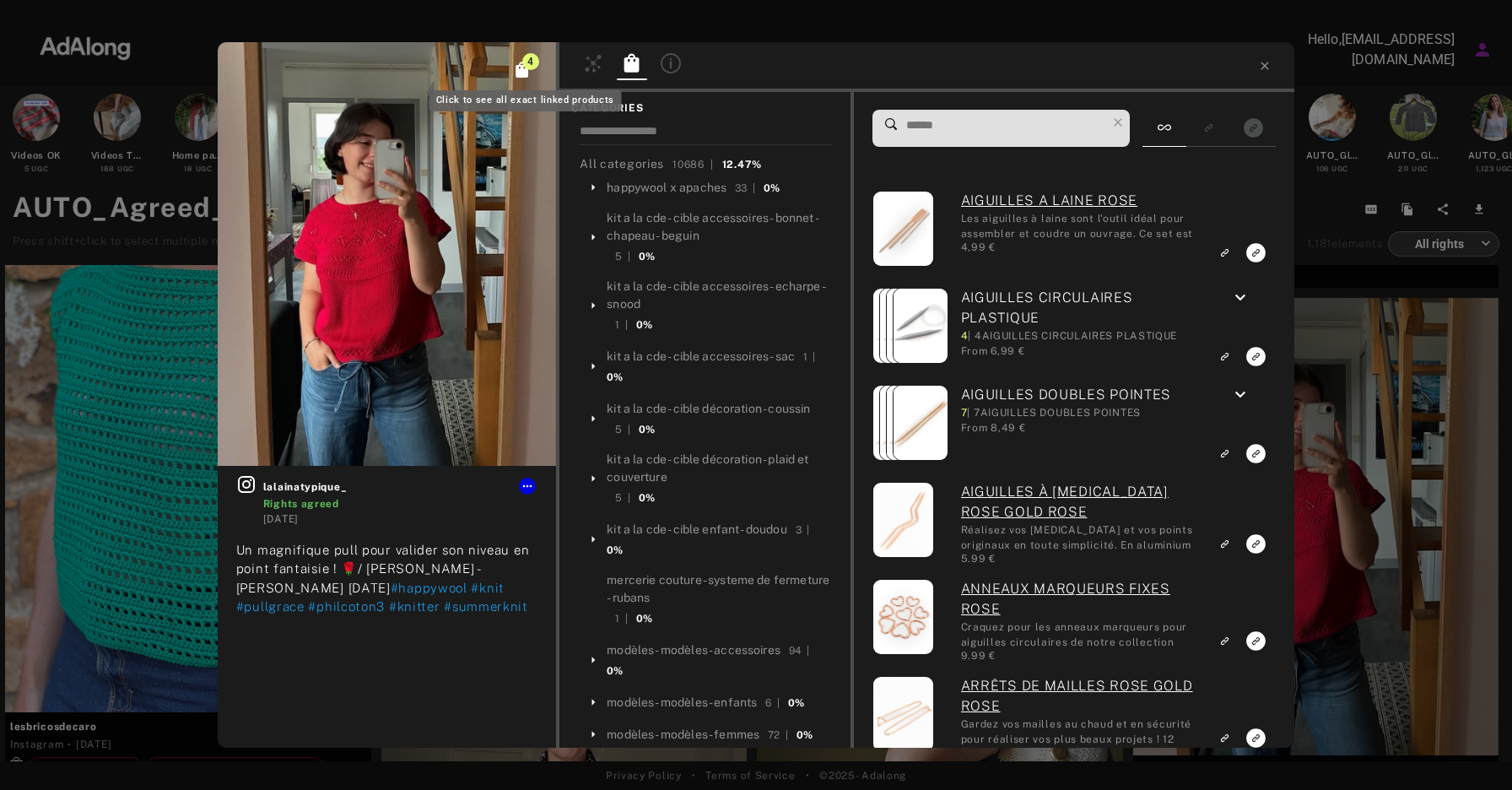
click at [525, 69] on icon "Click to see all exact linked products" at bounding box center [523, 69] width 12 height 16
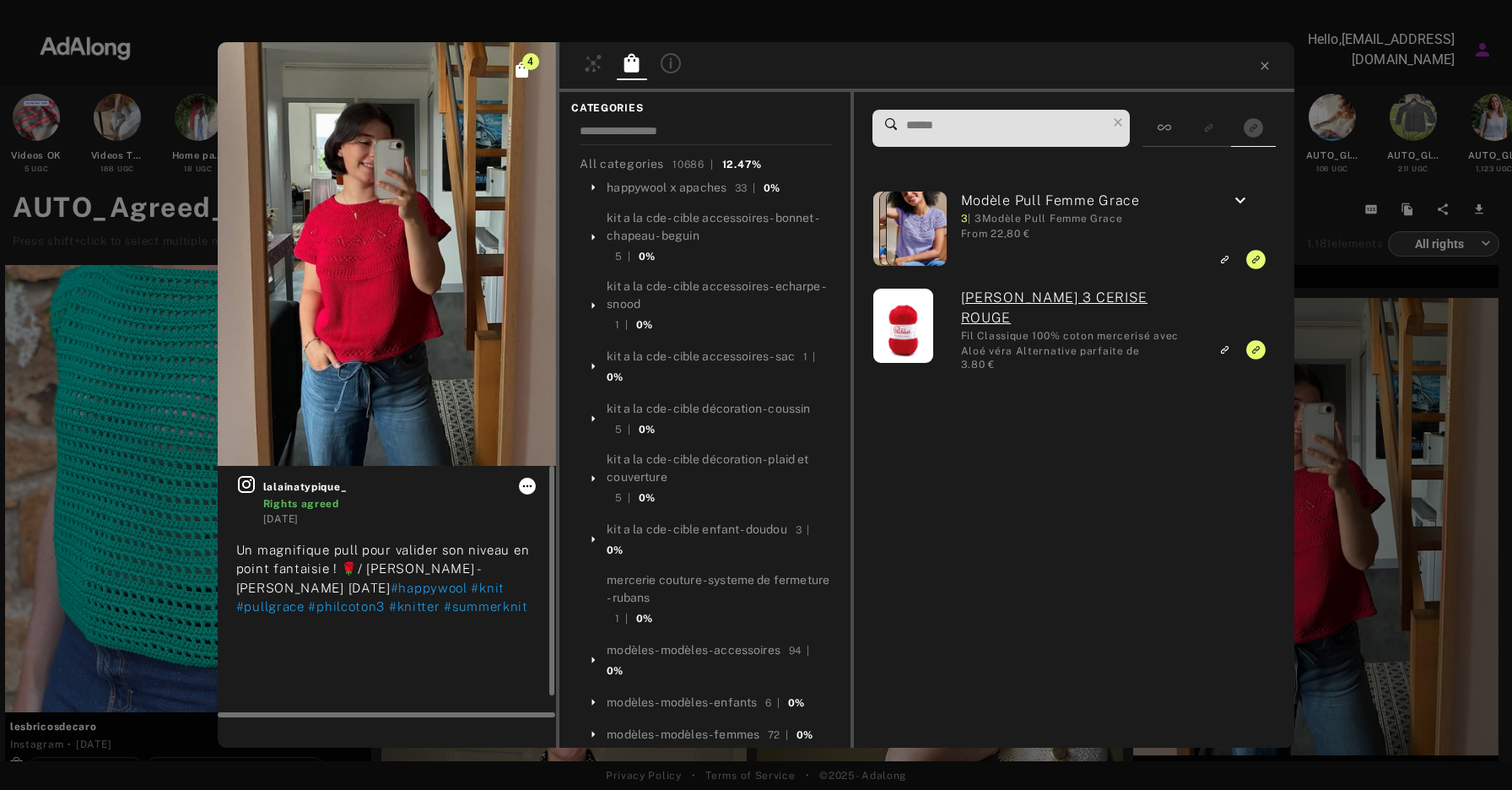
click at [529, 492] on icon at bounding box center [527, 486] width 13 height 13
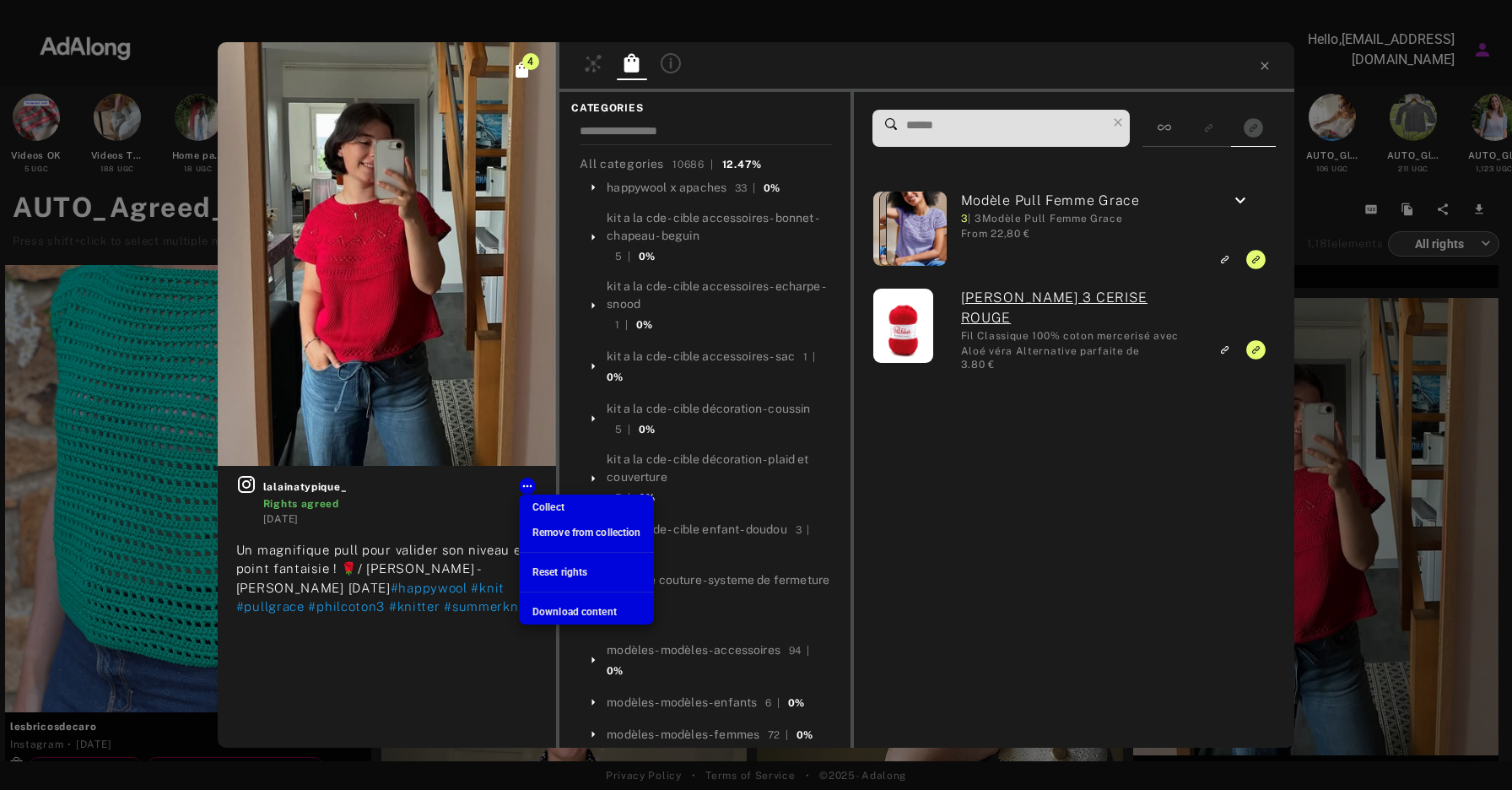
click at [551, 609] on span "Download content" at bounding box center [575, 611] width 84 height 12
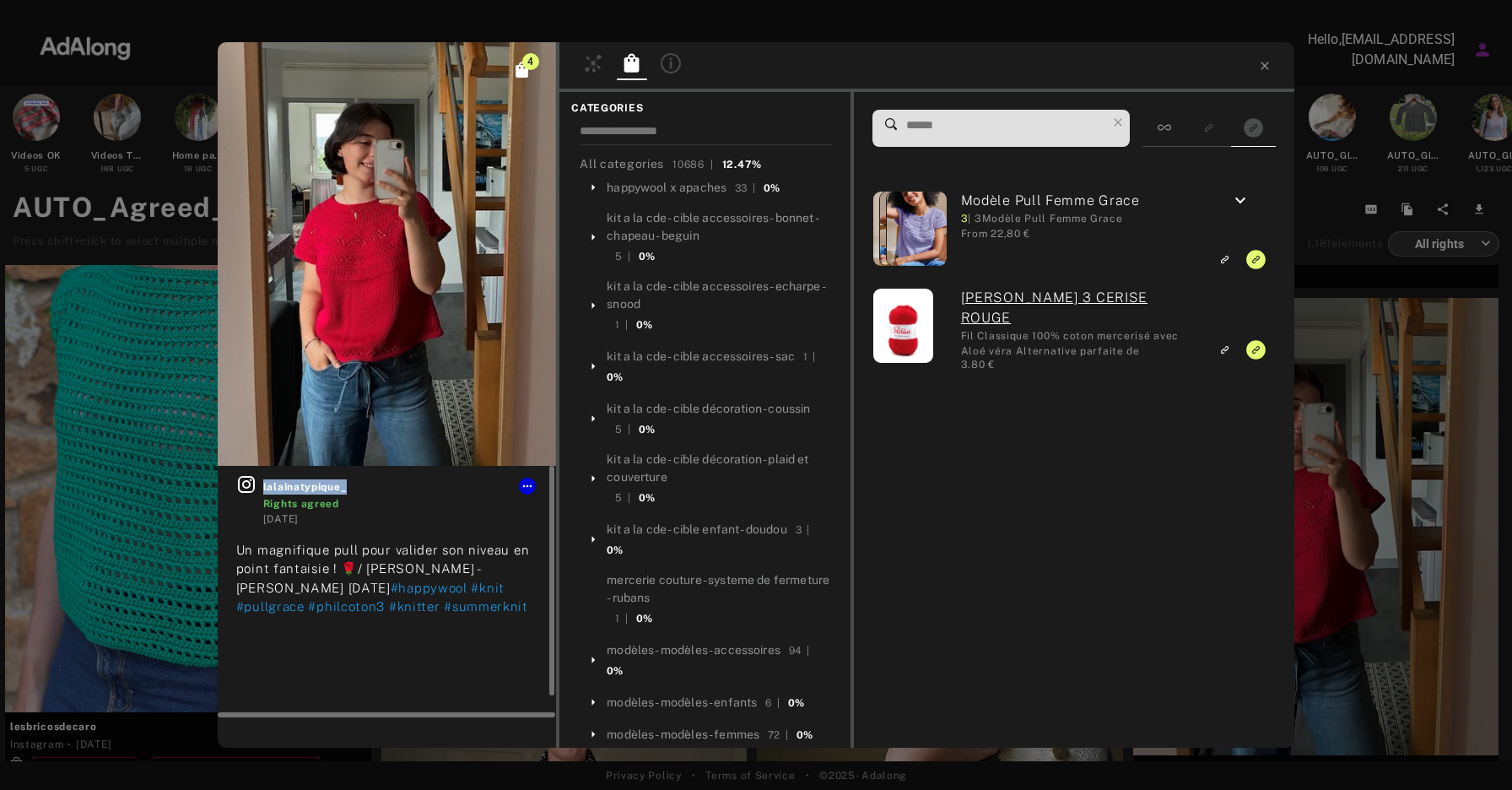
drag, startPoint x: 360, startPoint y: 489, endPoint x: 264, endPoint y: 489, distance: 96.0
click at [264, 489] on span "lalainatypique_" at bounding box center [401, 487] width 275 height 15
copy span "lalainatypique_"
